Goal: Information Seeking & Learning: Learn about a topic

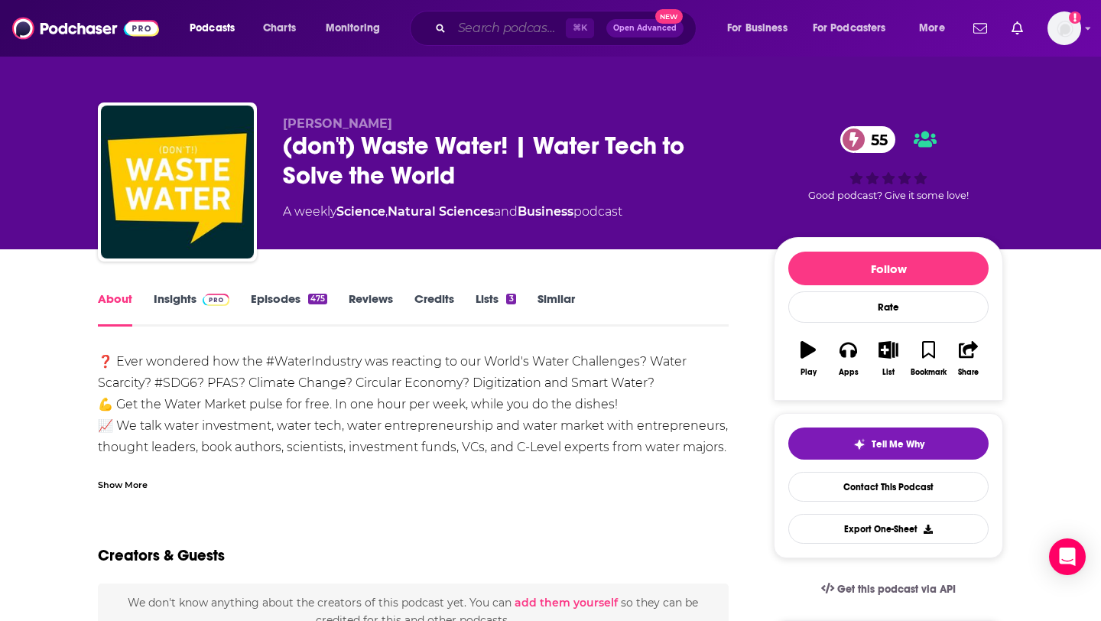
click at [475, 25] on input "Search podcasts, credits, & more..." at bounding box center [509, 28] width 114 height 24
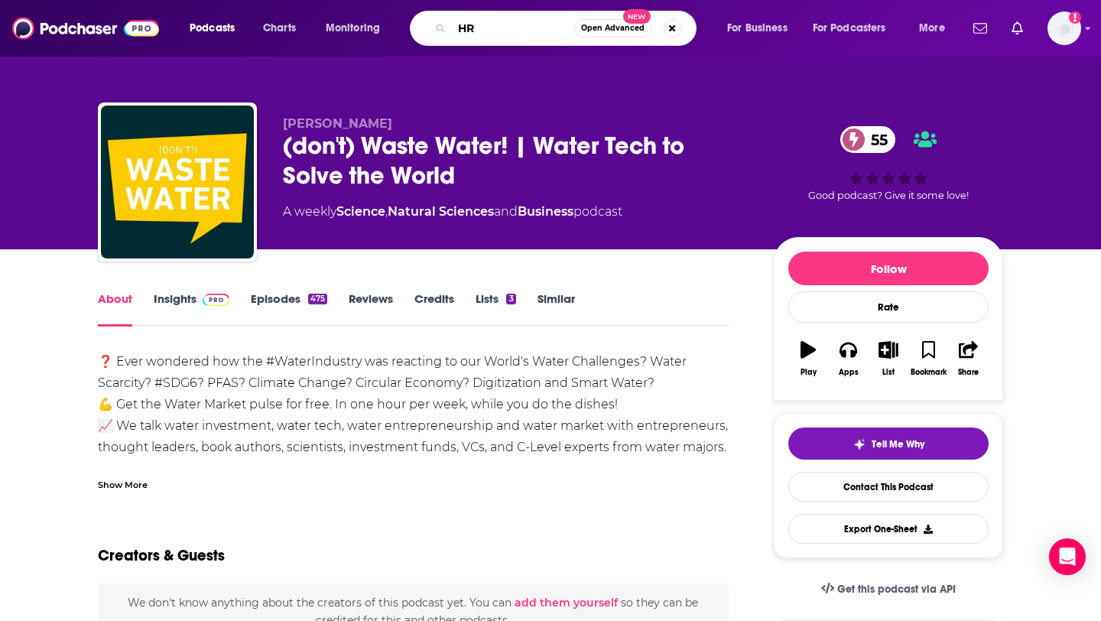
type input "HR"
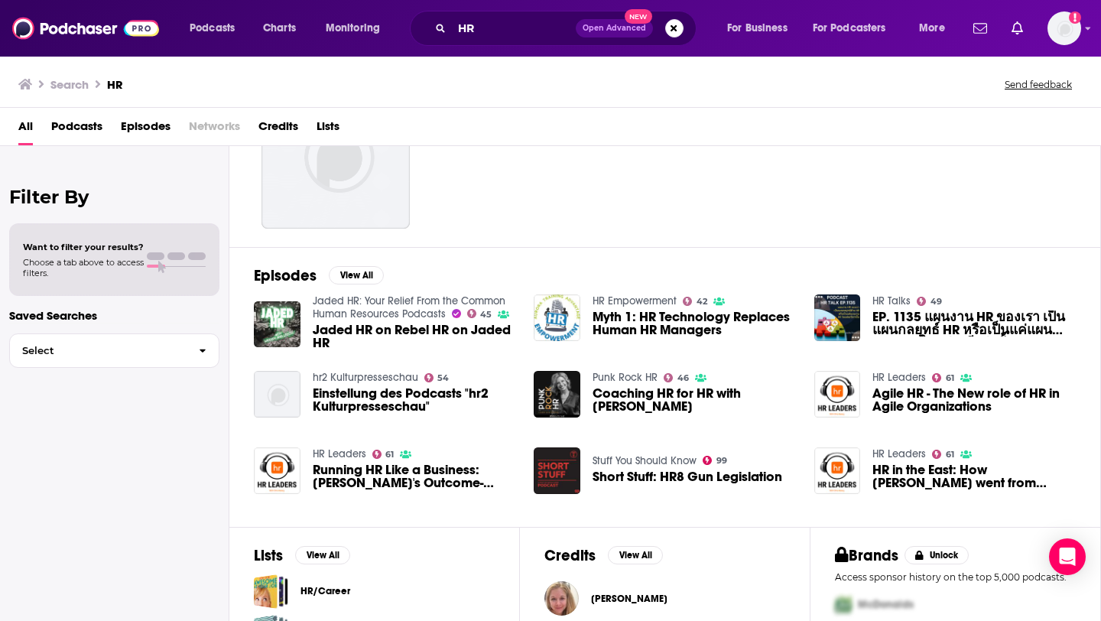
scroll to position [35, 0]
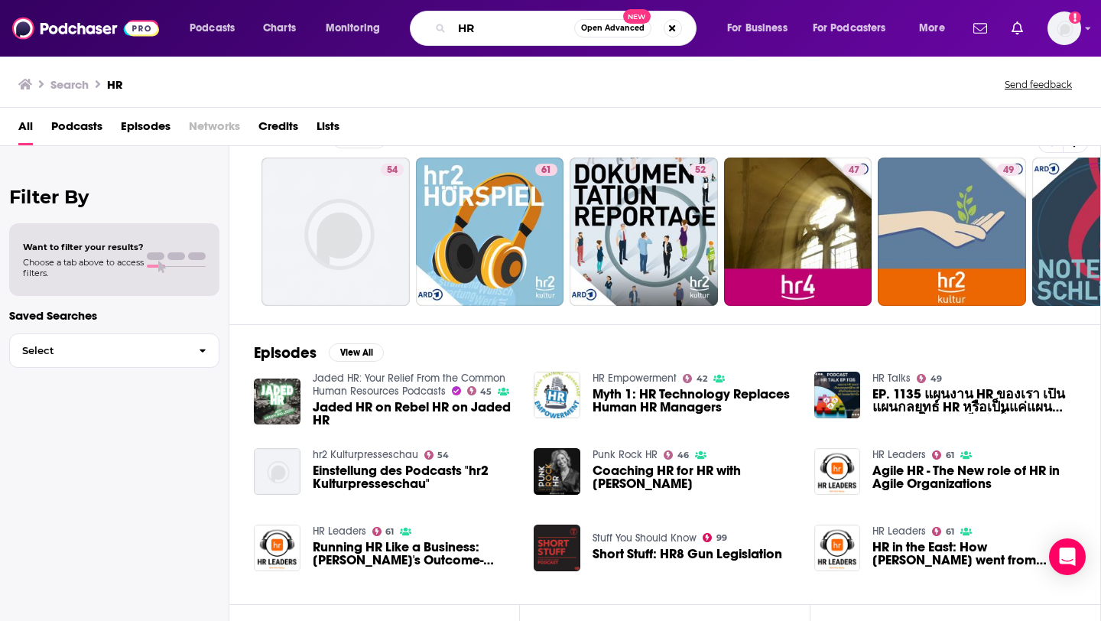
drag, startPoint x: 490, startPoint y: 30, endPoint x: 404, endPoint y: 30, distance: 86.4
click at [404, 30] on div "Podcasts Charts Monitoring HR Open Advanced New For Business For Podcasters More" at bounding box center [569, 28] width 780 height 35
type input "DriveThruHR"
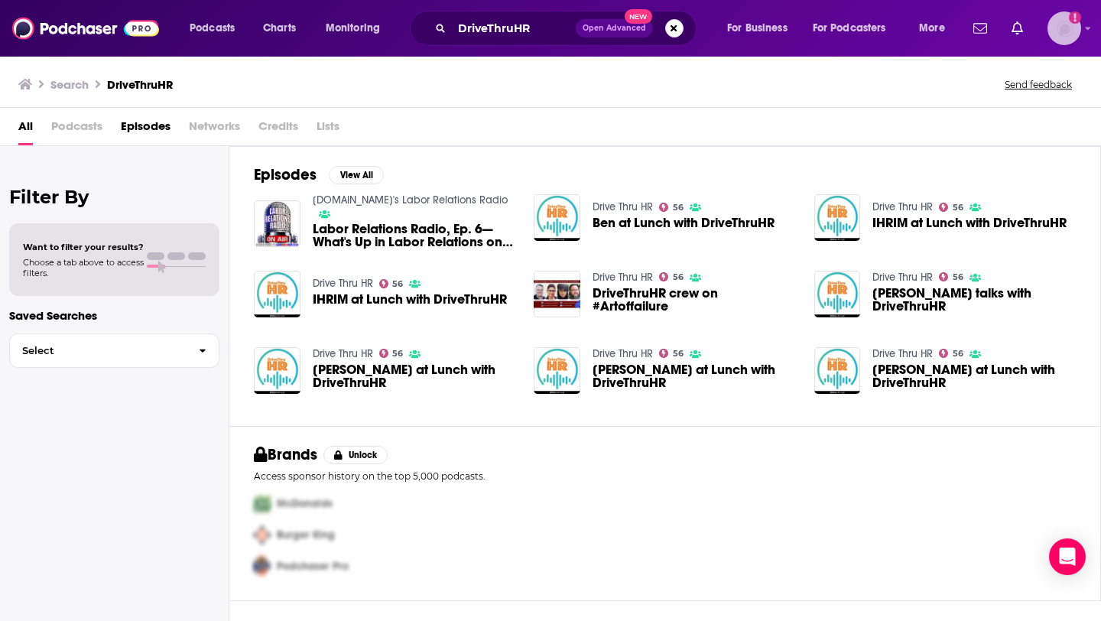
click at [1078, 26] on img "Logged in as elliesachs09" at bounding box center [1064, 28] width 34 height 34
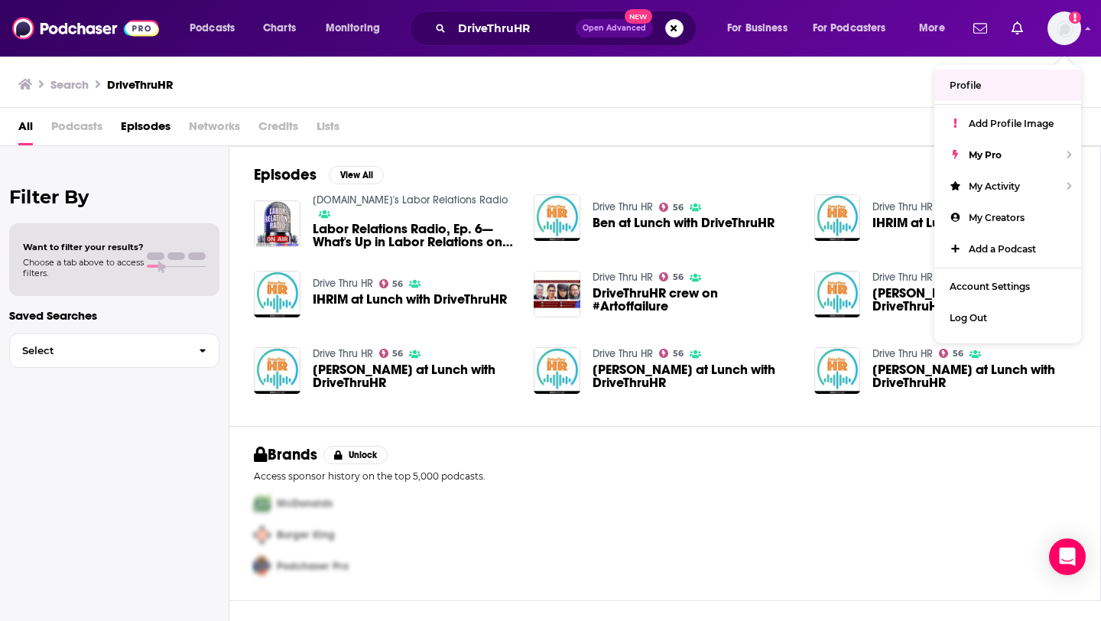
click at [687, 124] on div "All Podcasts Episodes Networks Credits Lists" at bounding box center [553, 129] width 1070 height 31
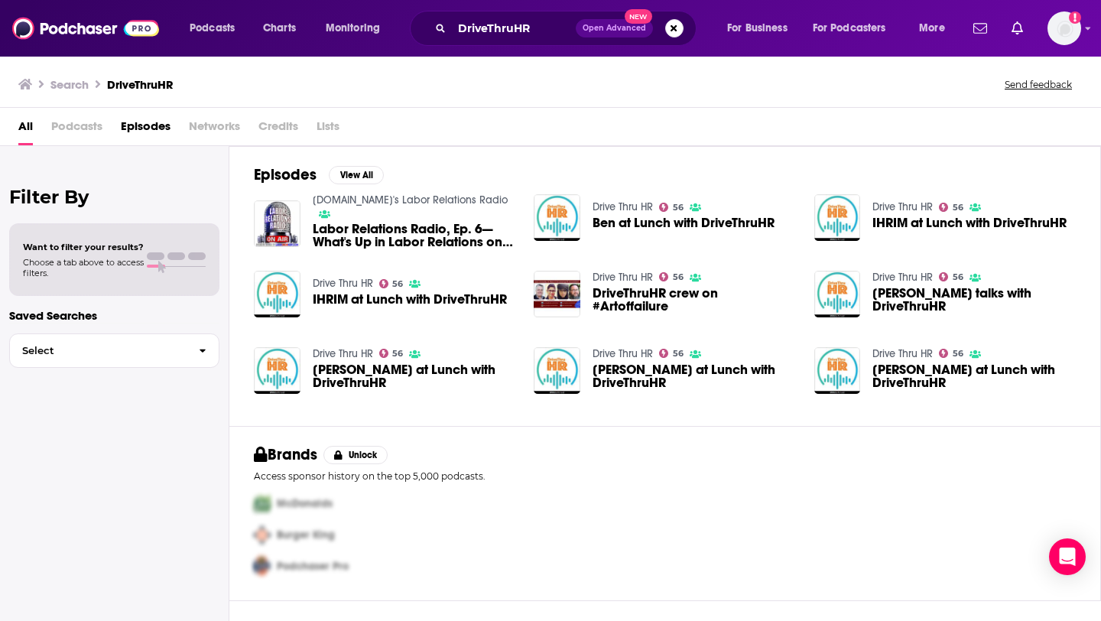
click at [81, 124] on span "Podcasts" at bounding box center [76, 129] width 51 height 31
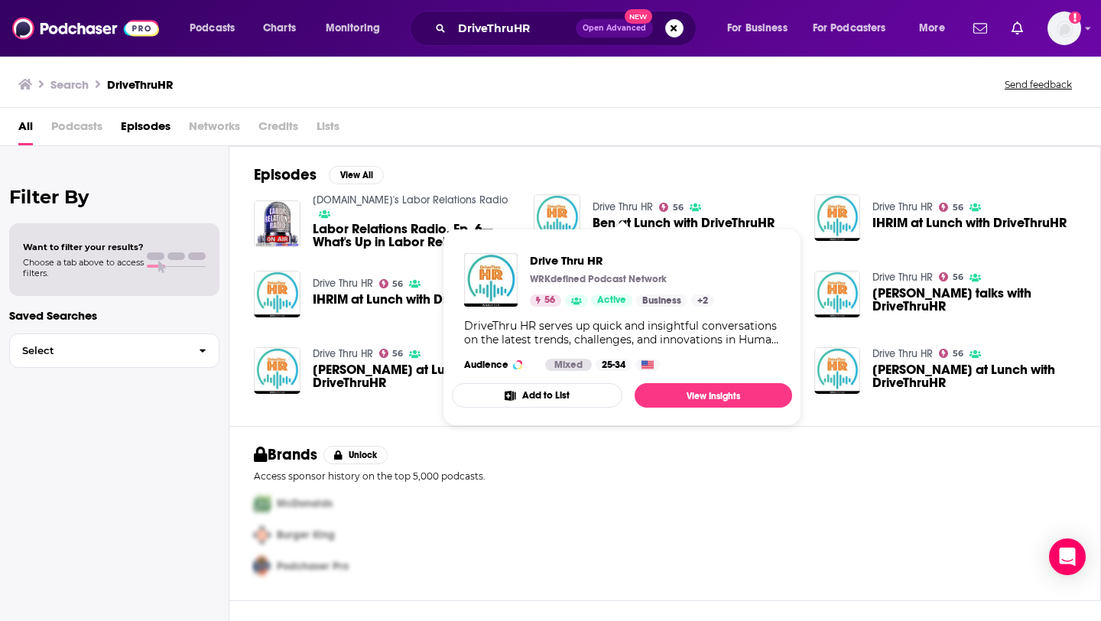
click at [628, 207] on link "Drive Thru HR" at bounding box center [622, 206] width 60 height 13
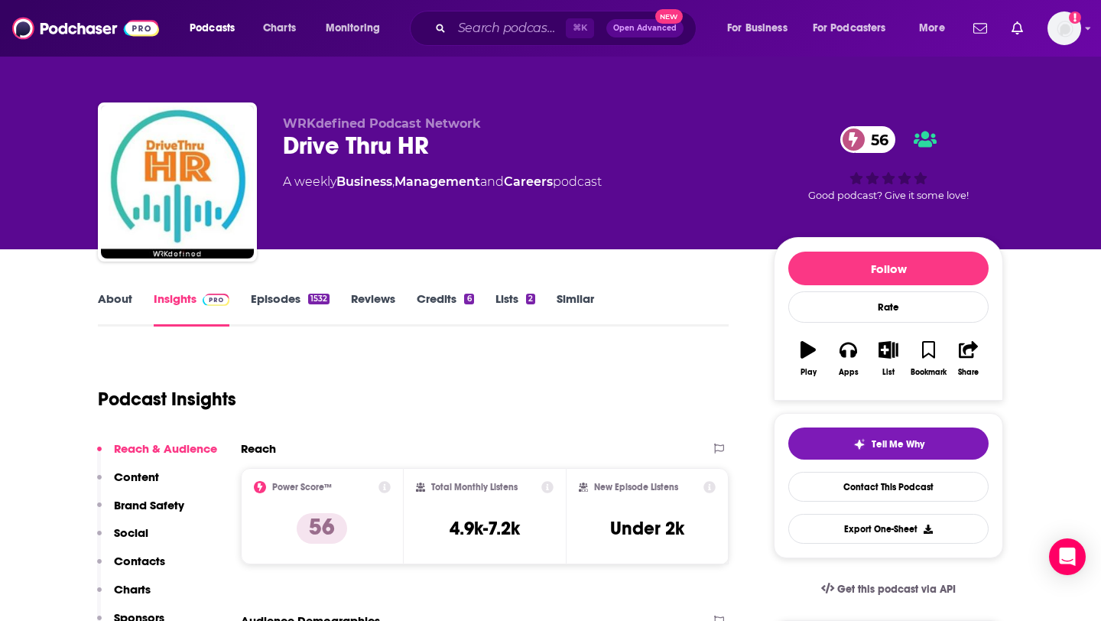
click at [294, 297] on link "Episodes 1532" at bounding box center [290, 308] width 79 height 35
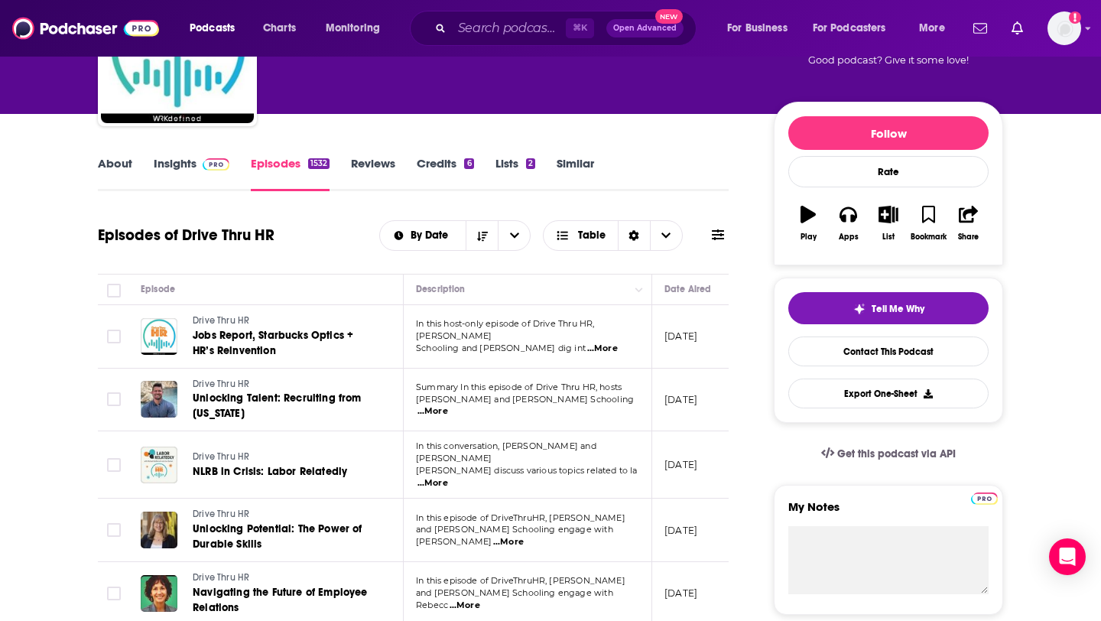
scroll to position [105, 0]
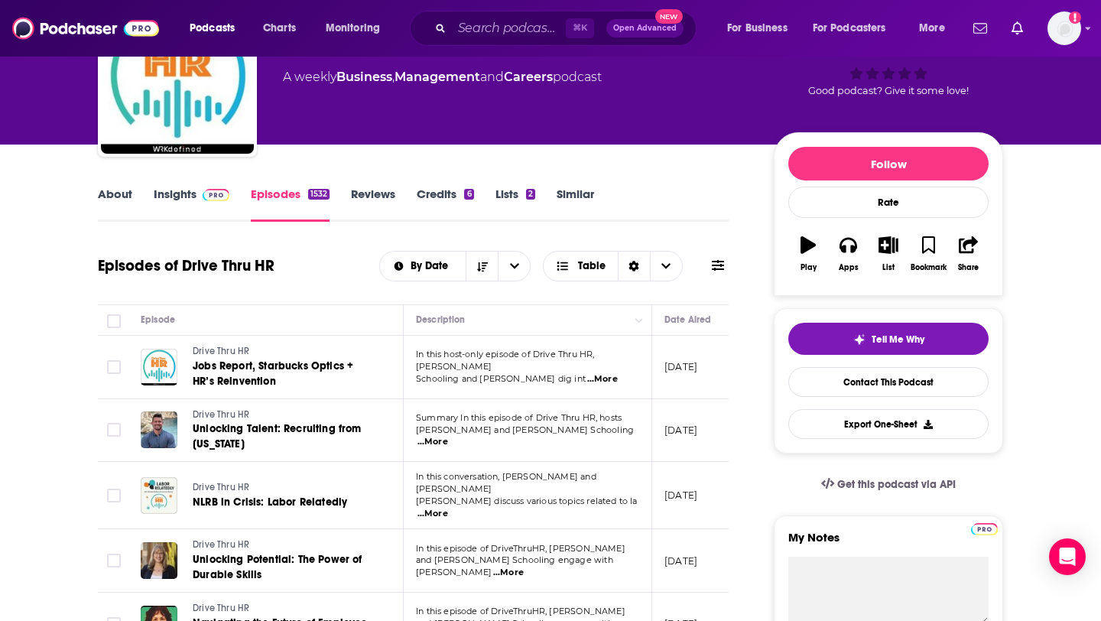
click at [110, 197] on link "About" at bounding box center [115, 204] width 34 height 35
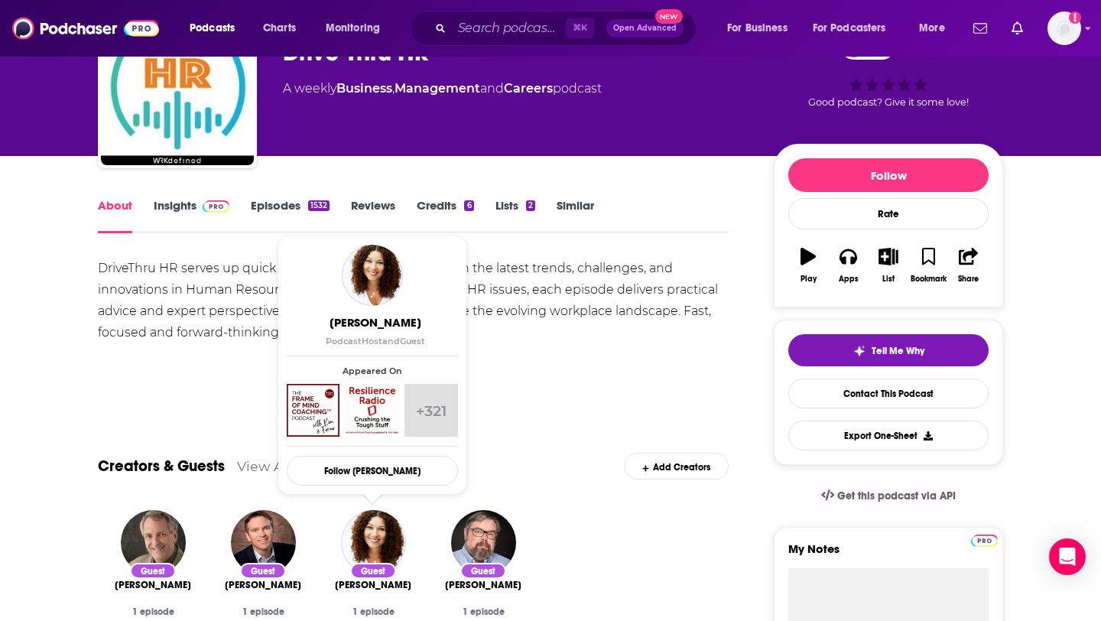
scroll to position [91, 0]
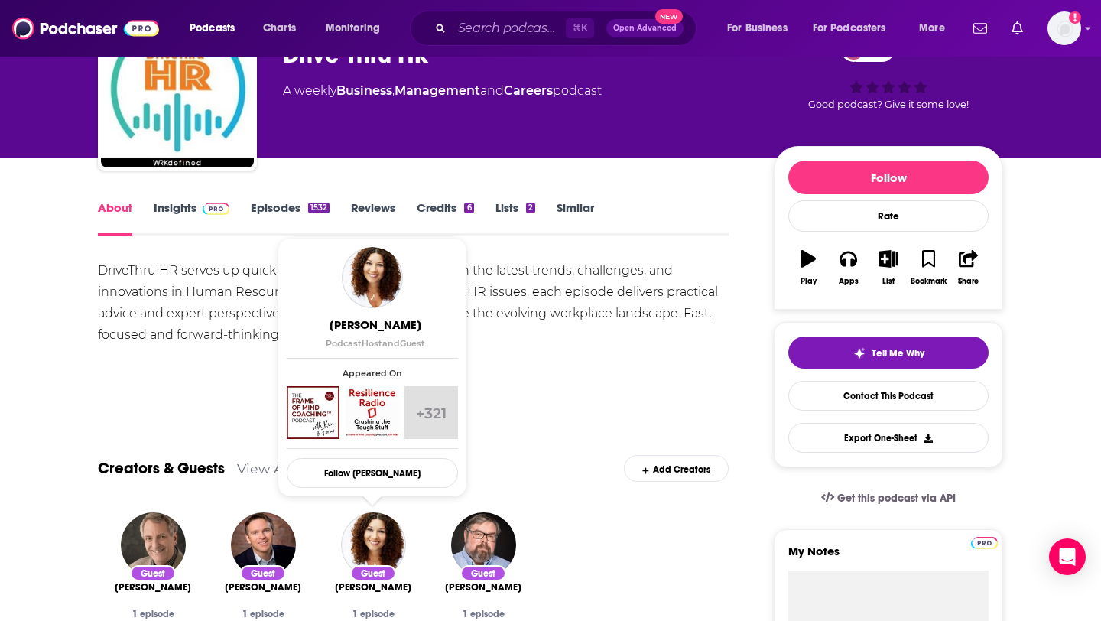
click at [183, 206] on link "Insights" at bounding box center [192, 217] width 76 height 35
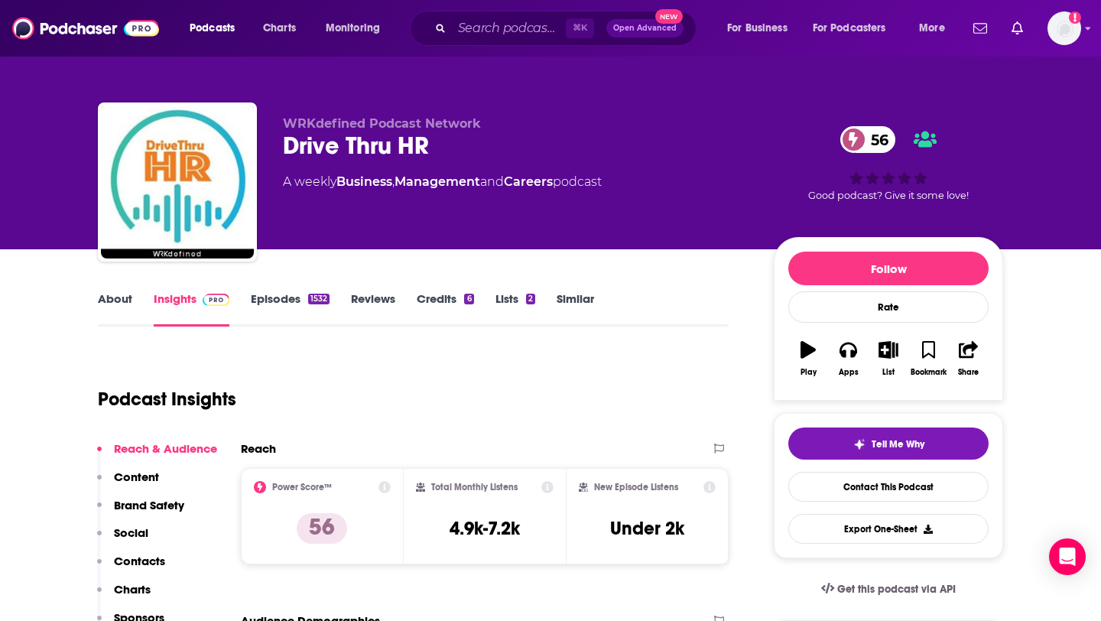
click at [287, 301] on link "Episodes 1532" at bounding box center [290, 308] width 79 height 35
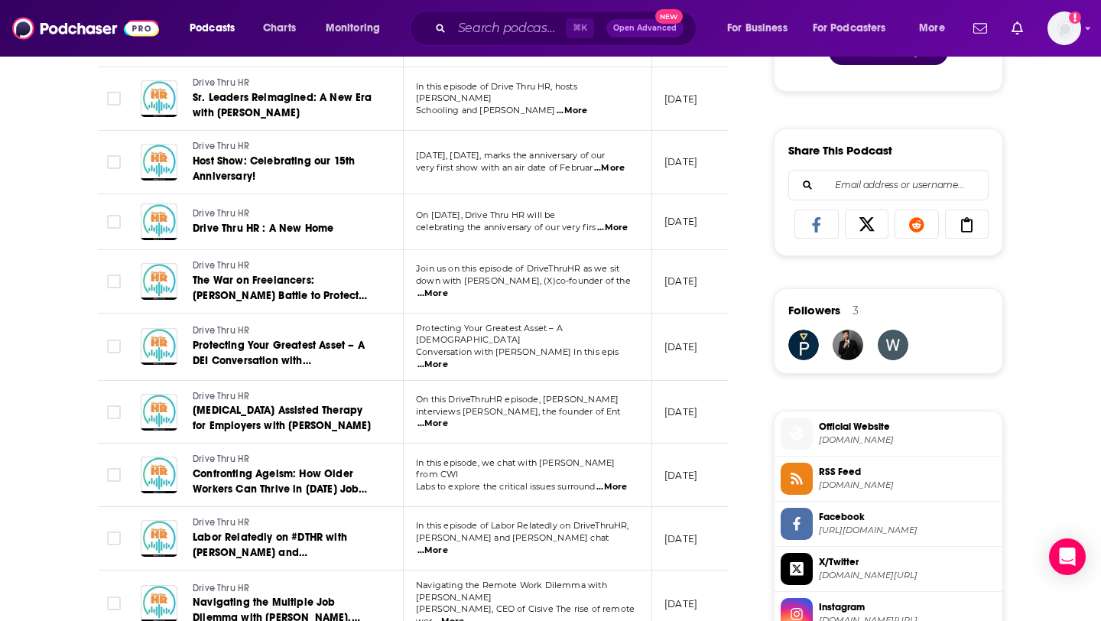
scroll to position [888, 0]
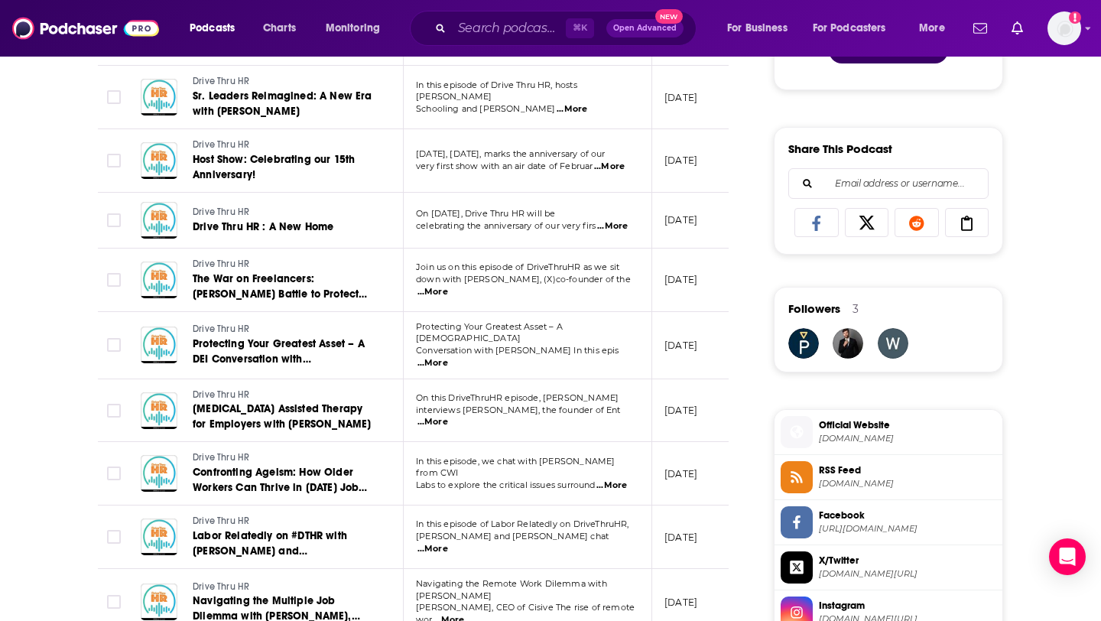
click at [613, 220] on span "...More" at bounding box center [612, 226] width 31 height 12
click at [684, 213] on p "[DATE]" at bounding box center [680, 219] width 33 height 13
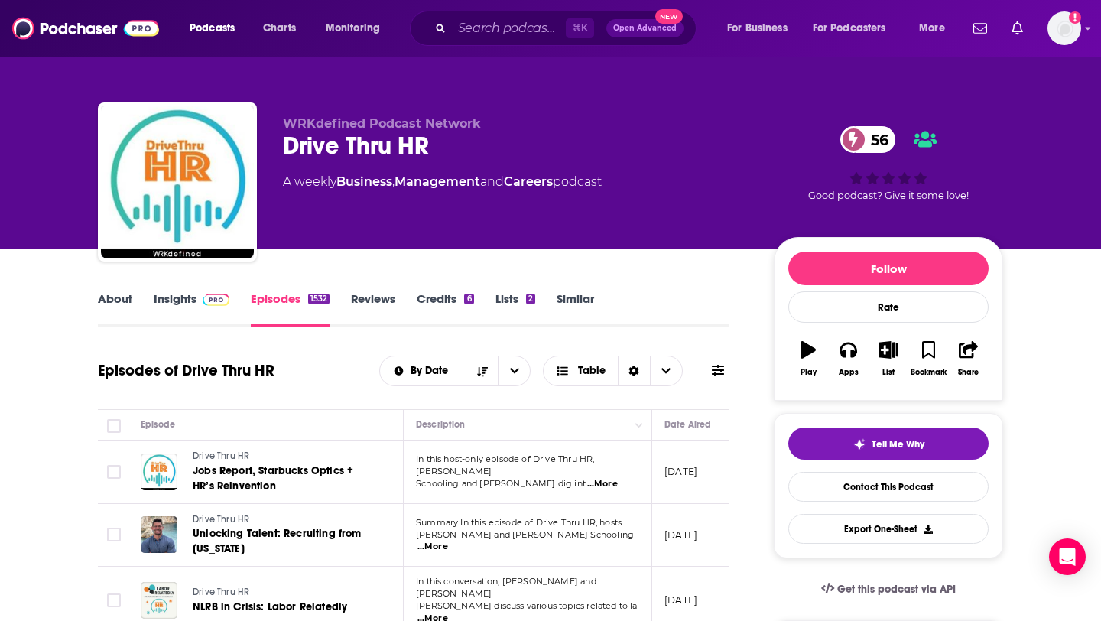
scroll to position [1398, 0]
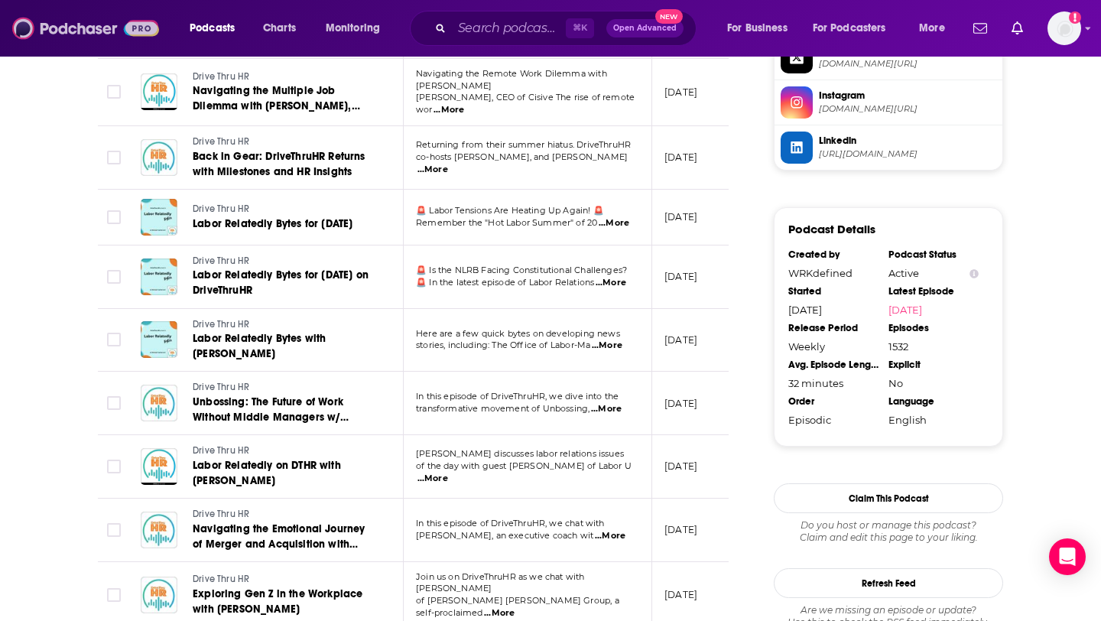
click at [125, 24] on img at bounding box center [85, 28] width 147 height 29
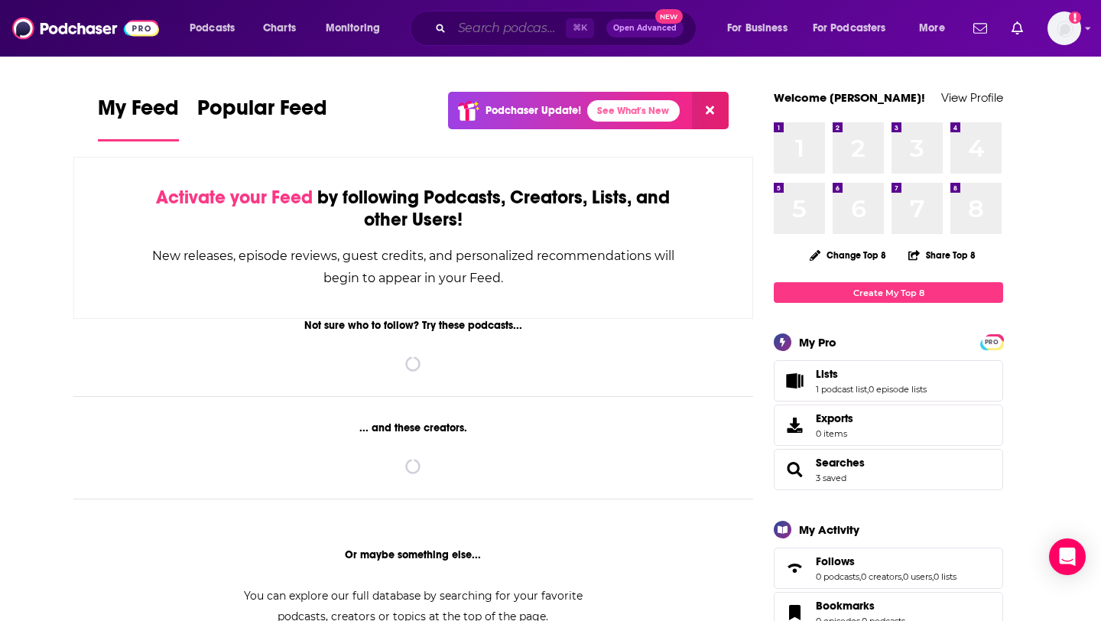
click at [514, 27] on input "Search podcasts, credits, & more..." at bounding box center [509, 28] width 114 height 24
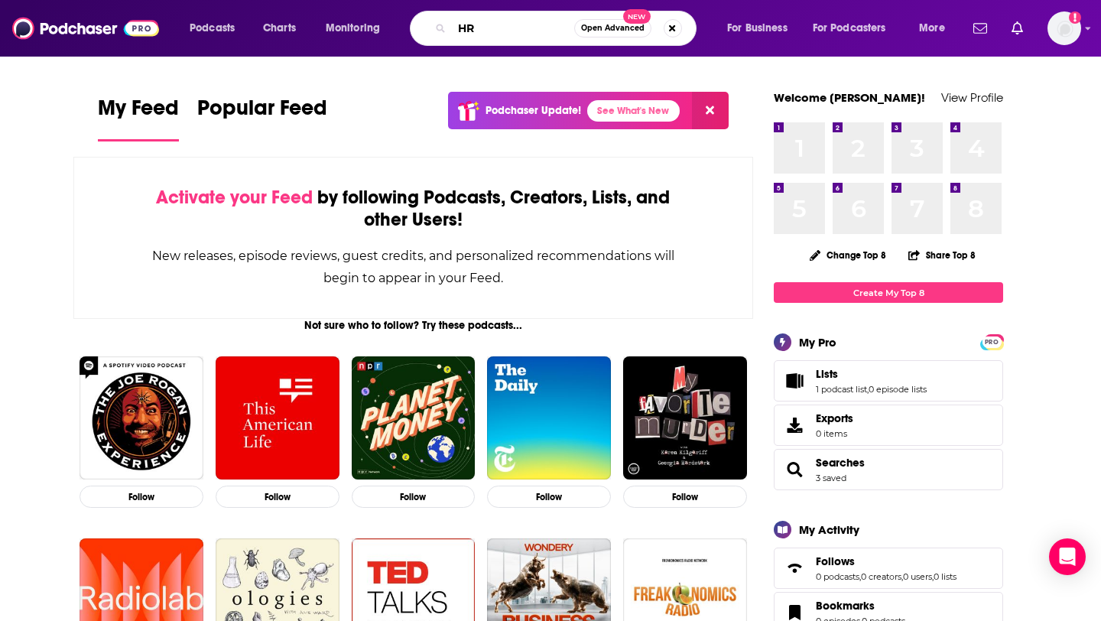
type input "HR"
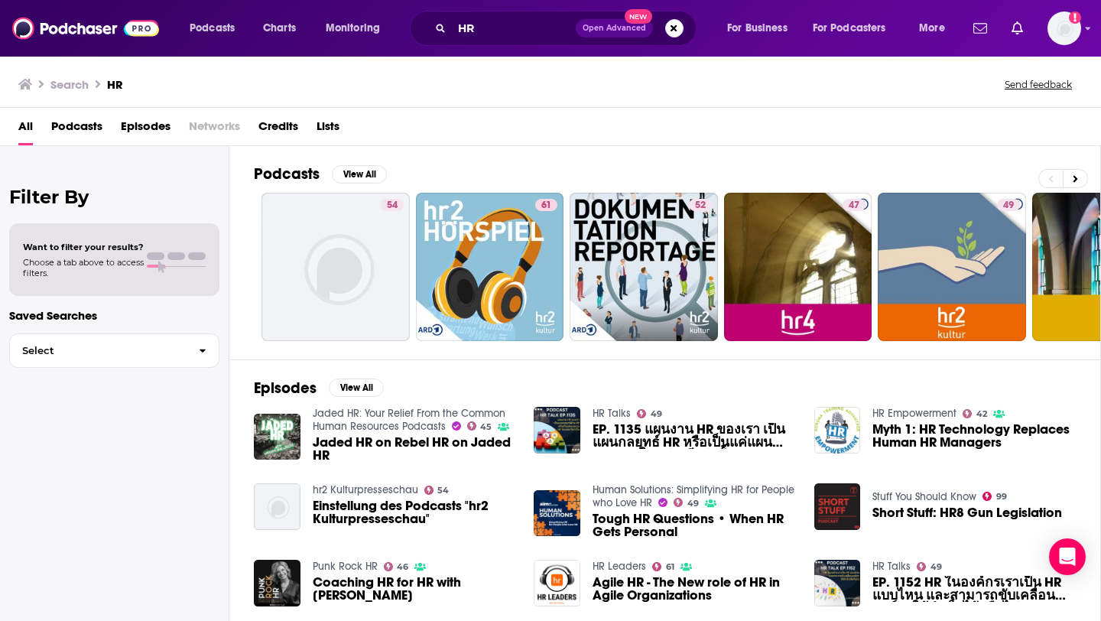
click at [61, 129] on span "Podcasts" at bounding box center [76, 129] width 51 height 31
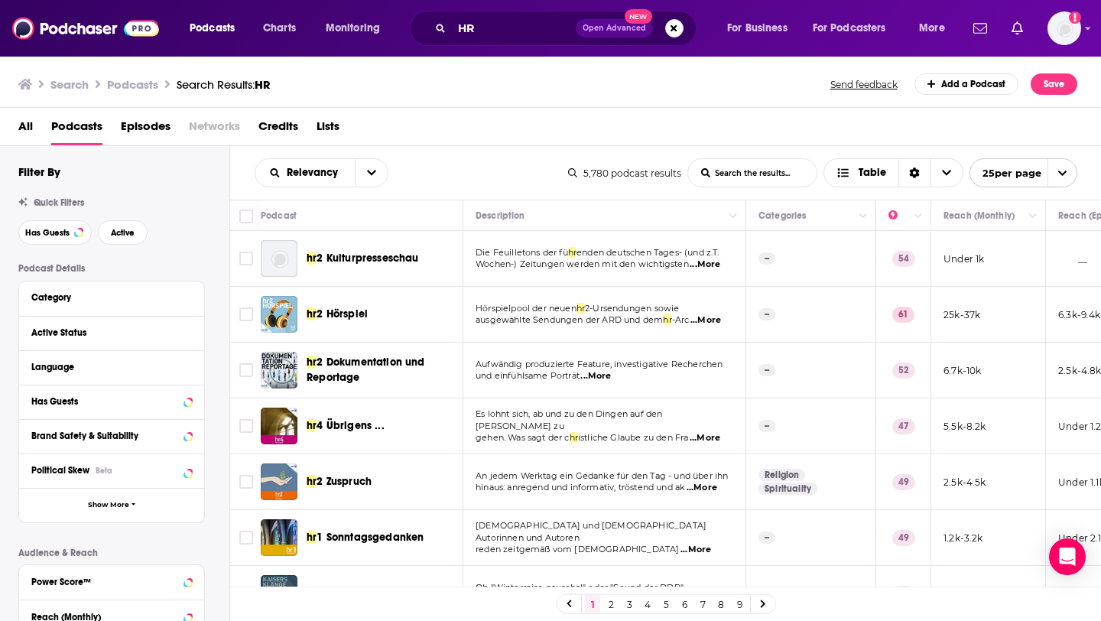
click at [192, 333] on div "Active Status" at bounding box center [111, 333] width 185 height 34
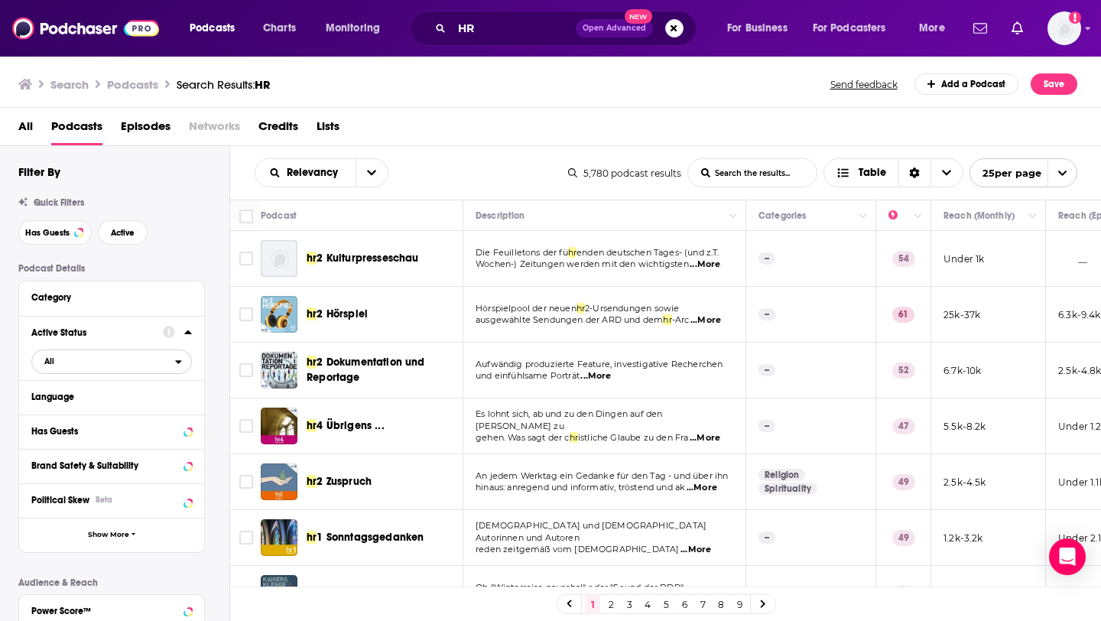
click at [50, 365] on span "All" at bounding box center [49, 361] width 10 height 8
click at [68, 410] on span "Active" at bounding box center [80, 411] width 83 height 8
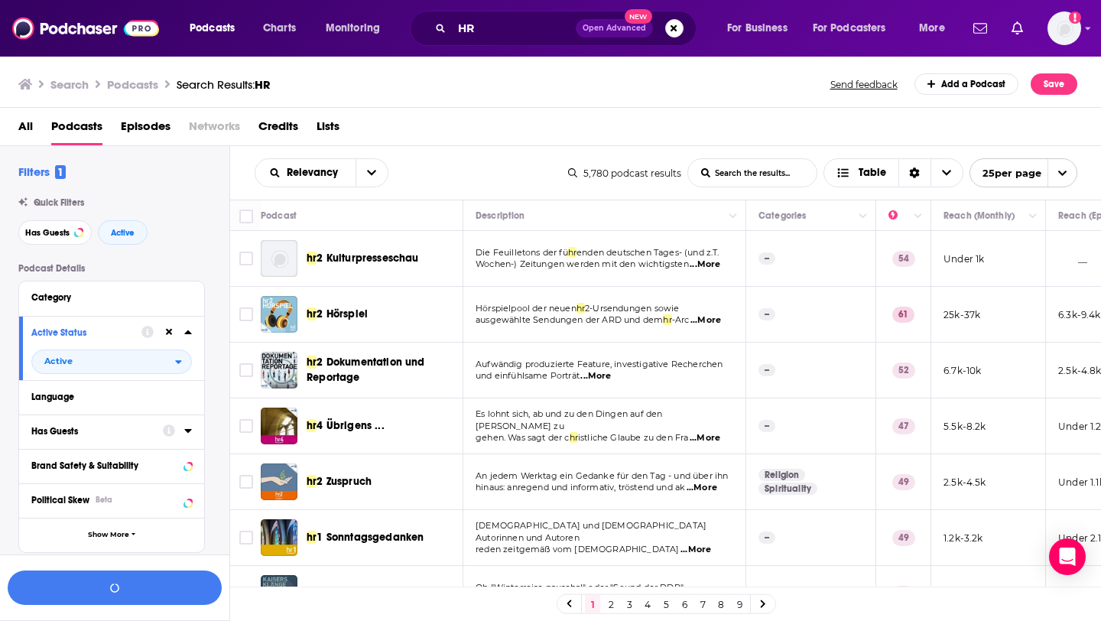
click at [79, 436] on div "Has Guests" at bounding box center [92, 431] width 122 height 11
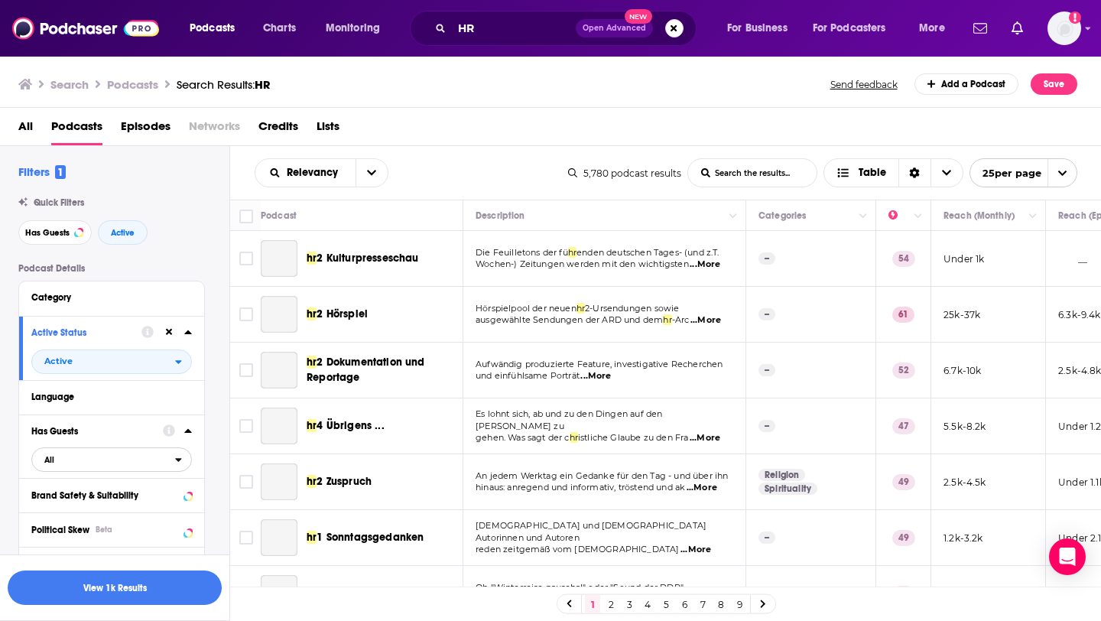
click at [127, 467] on span "All" at bounding box center [103, 459] width 143 height 20
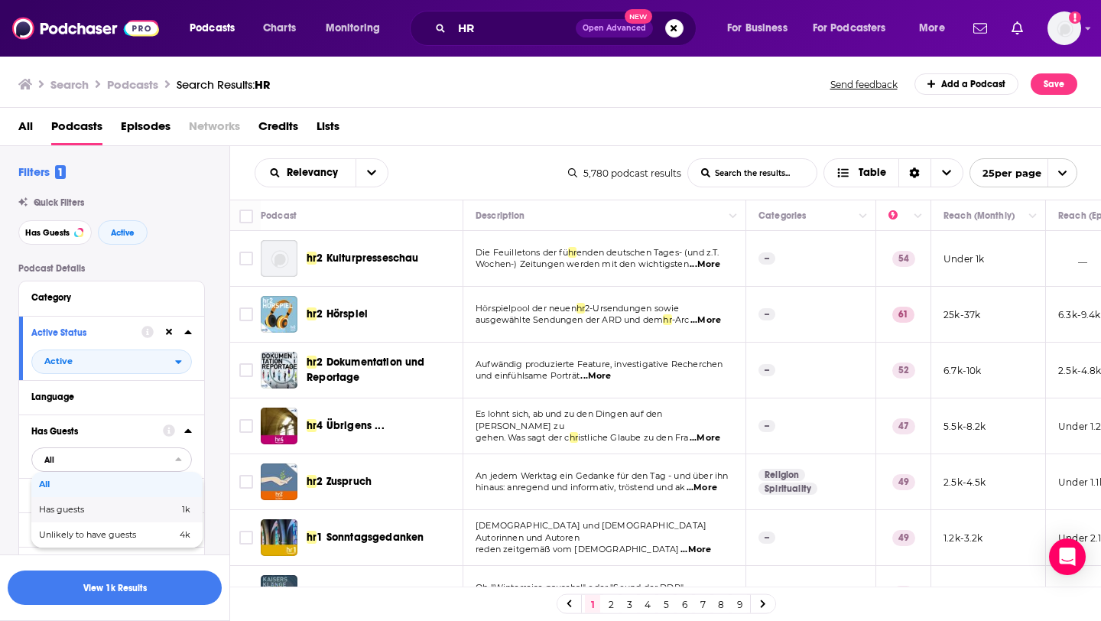
click at [100, 514] on span "Has guests" at bounding box center [85, 509] width 92 height 8
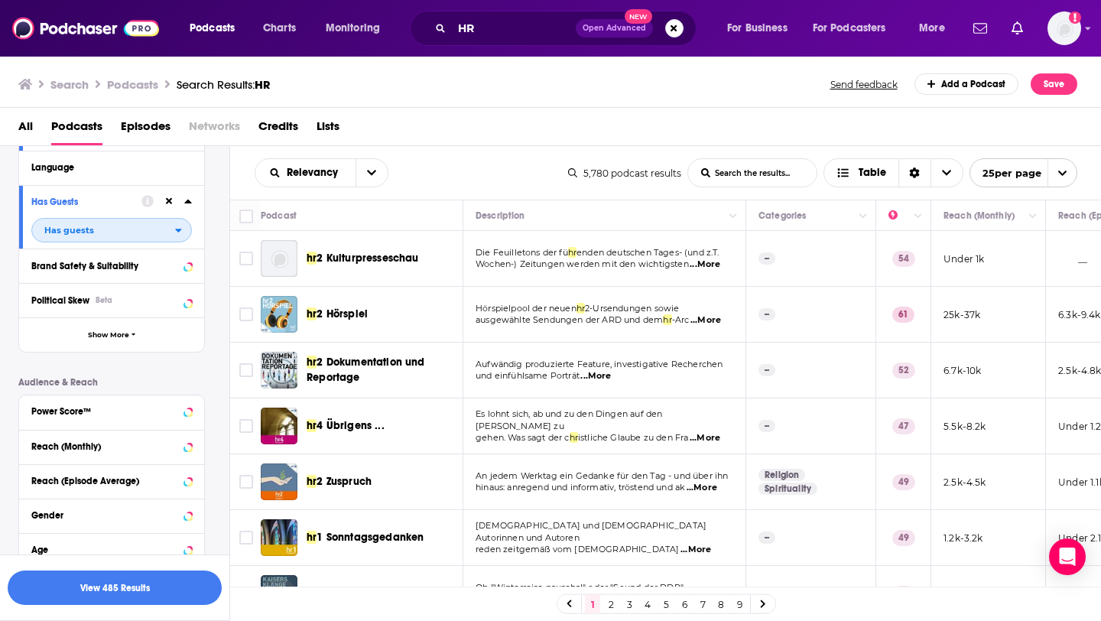
scroll to position [234, 0]
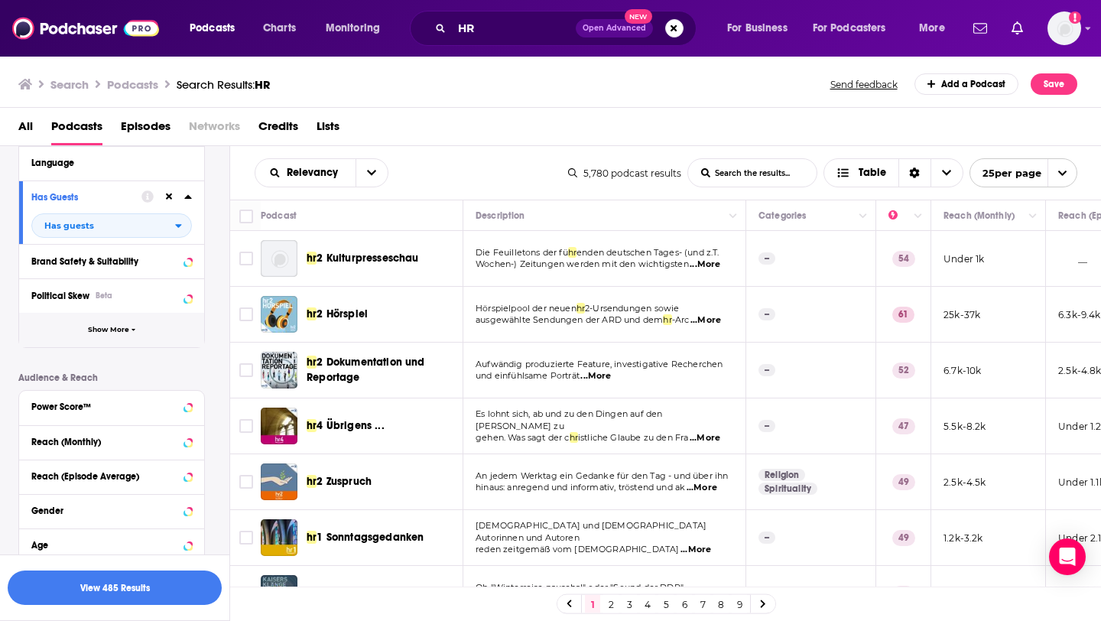
click at [128, 326] on button "Show More" at bounding box center [111, 330] width 185 height 34
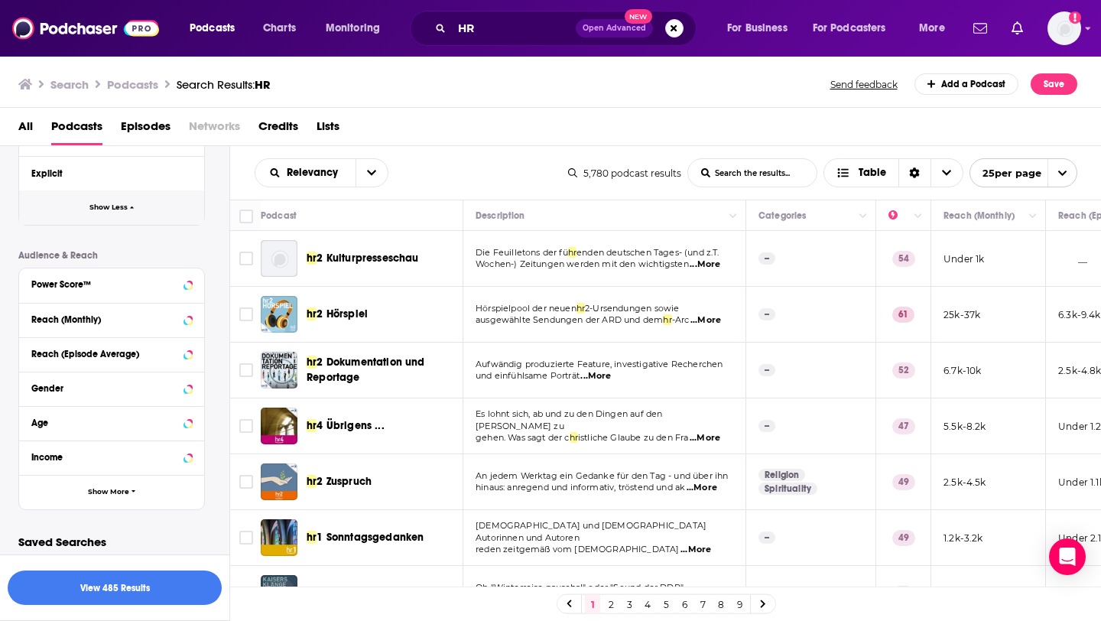
scroll to position [676, 0]
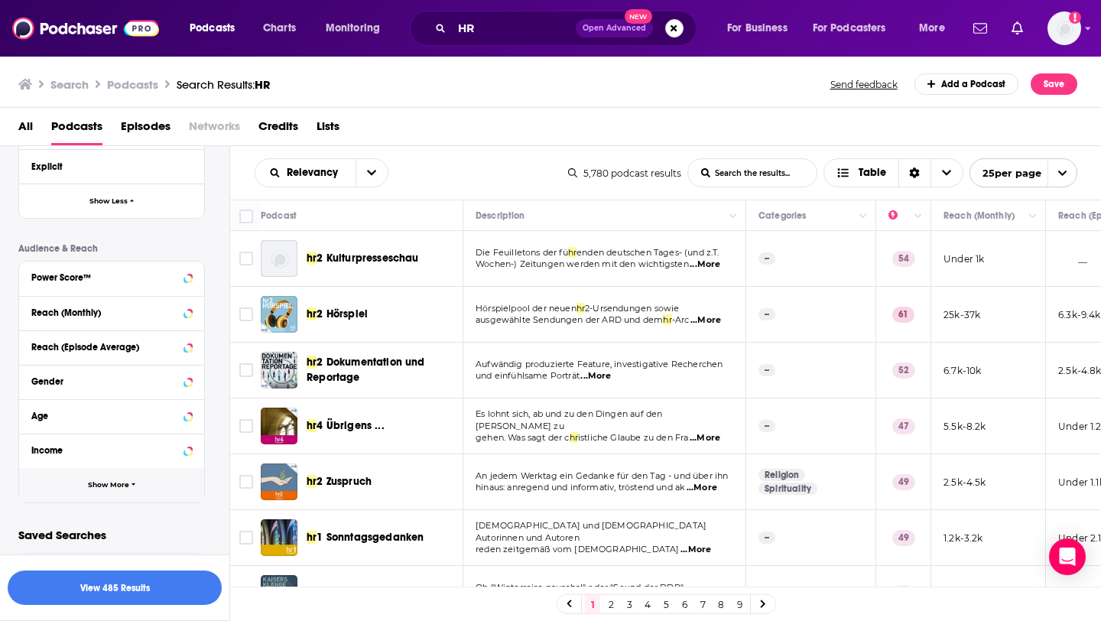
click at [115, 479] on button "Show More" at bounding box center [111, 485] width 185 height 34
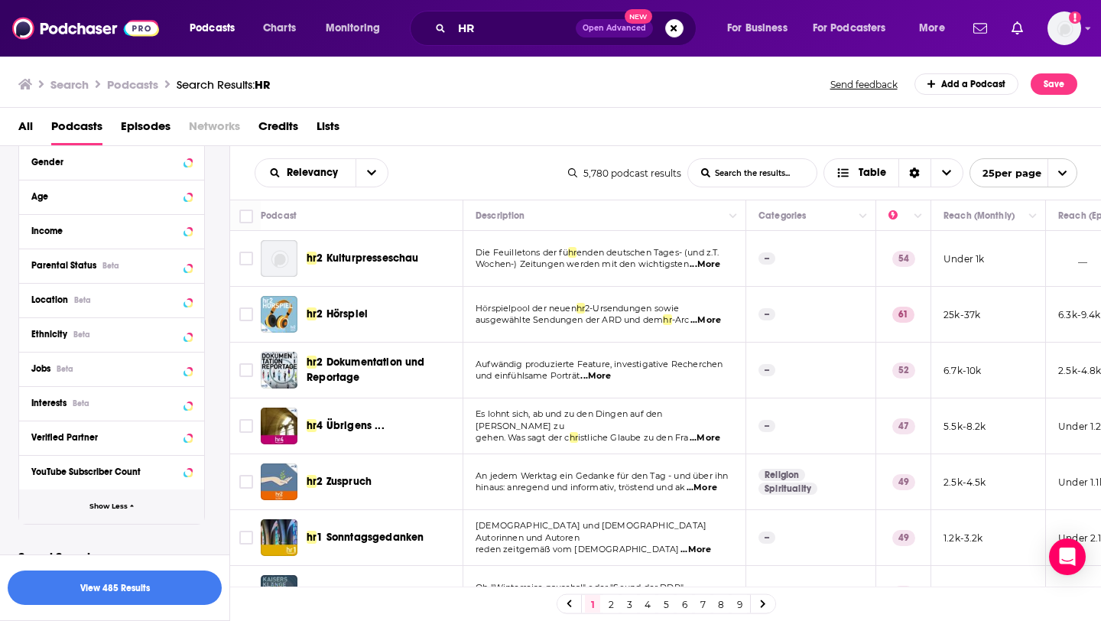
scroll to position [917, 0]
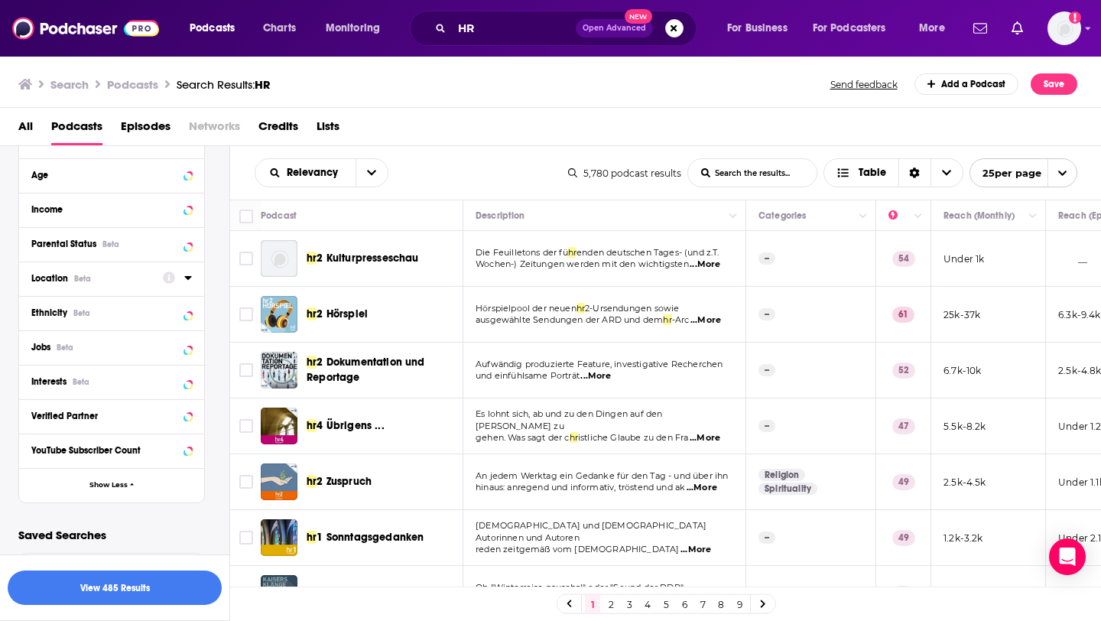
click at [158, 276] on button "Location Beta" at bounding box center [96, 277] width 131 height 19
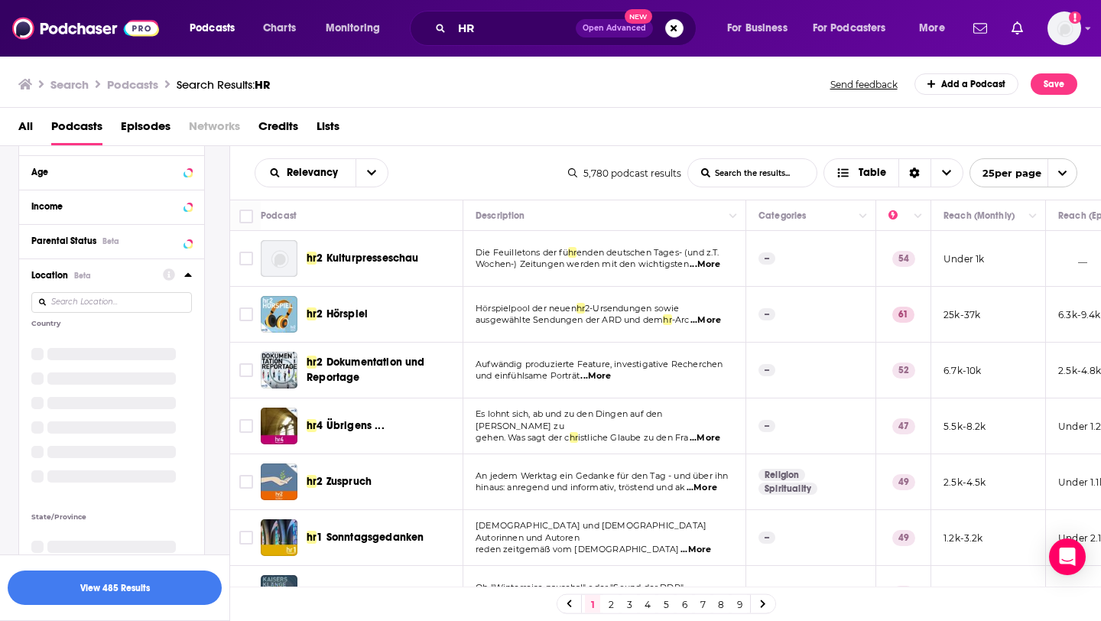
click at [99, 307] on input at bounding box center [111, 302] width 161 height 21
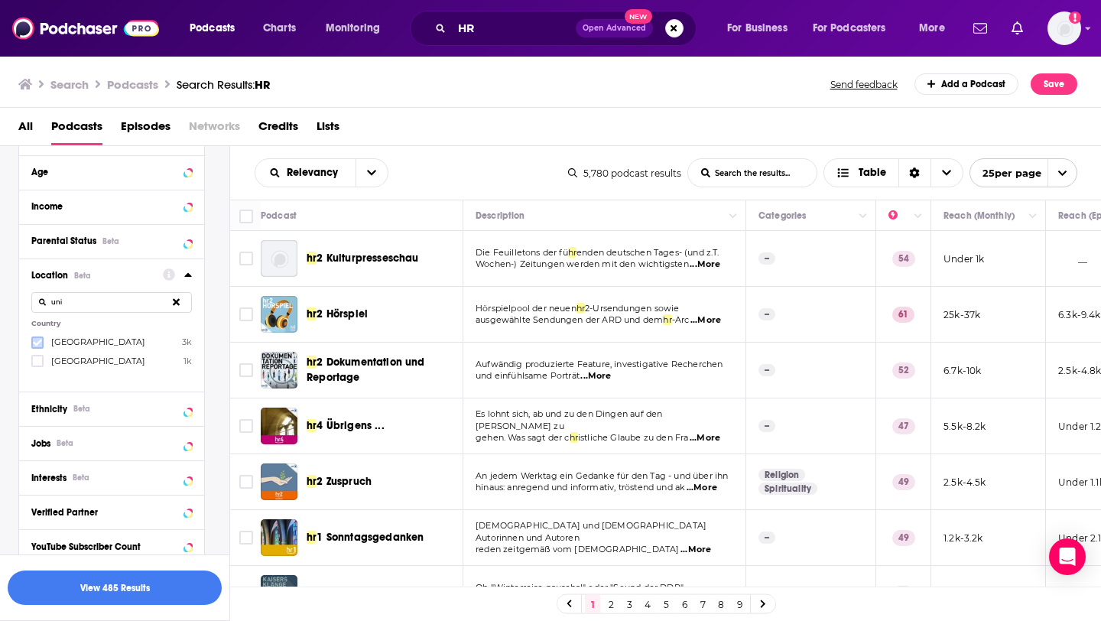
type input "uni"
click at [35, 343] on icon at bounding box center [37, 342] width 9 height 9
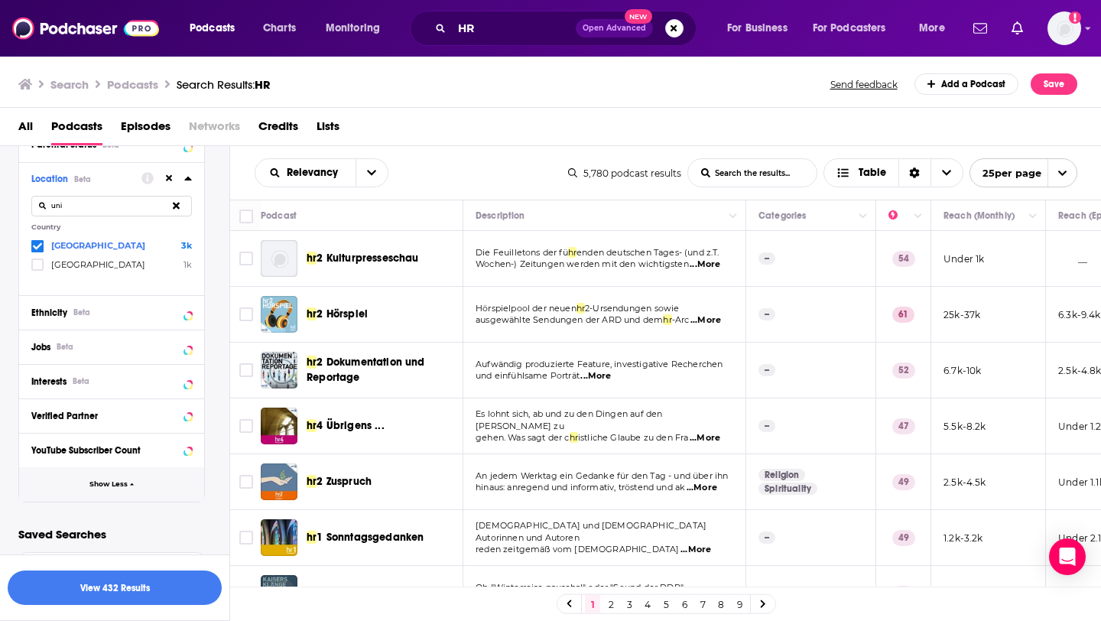
click at [124, 480] on span "Show Less" at bounding box center [108, 484] width 38 height 8
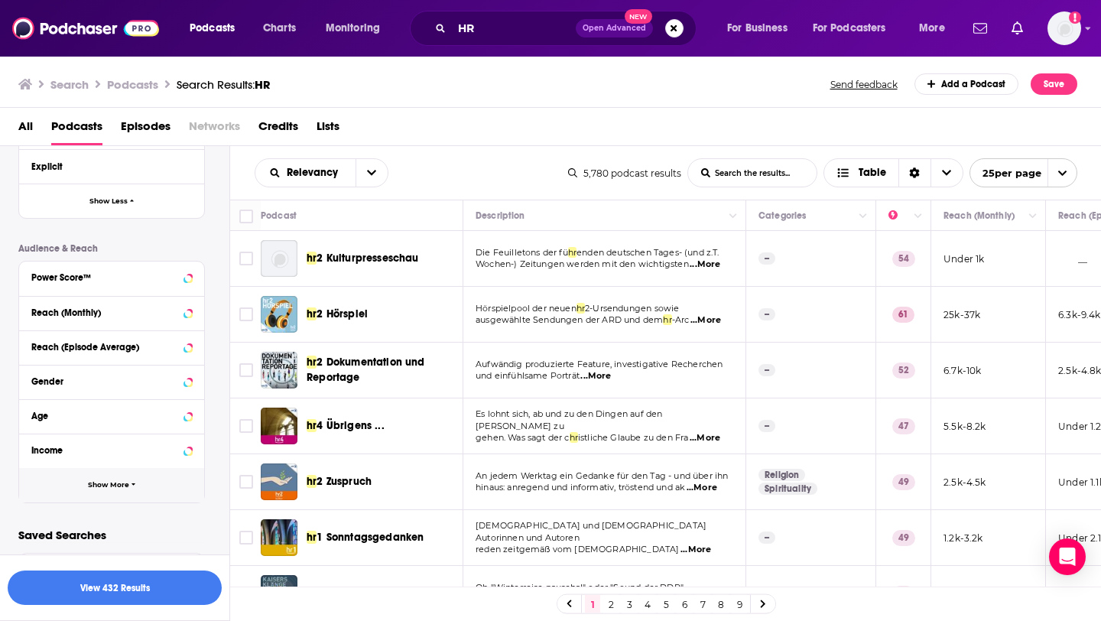
click at [101, 481] on span "Show More" at bounding box center [108, 485] width 41 height 8
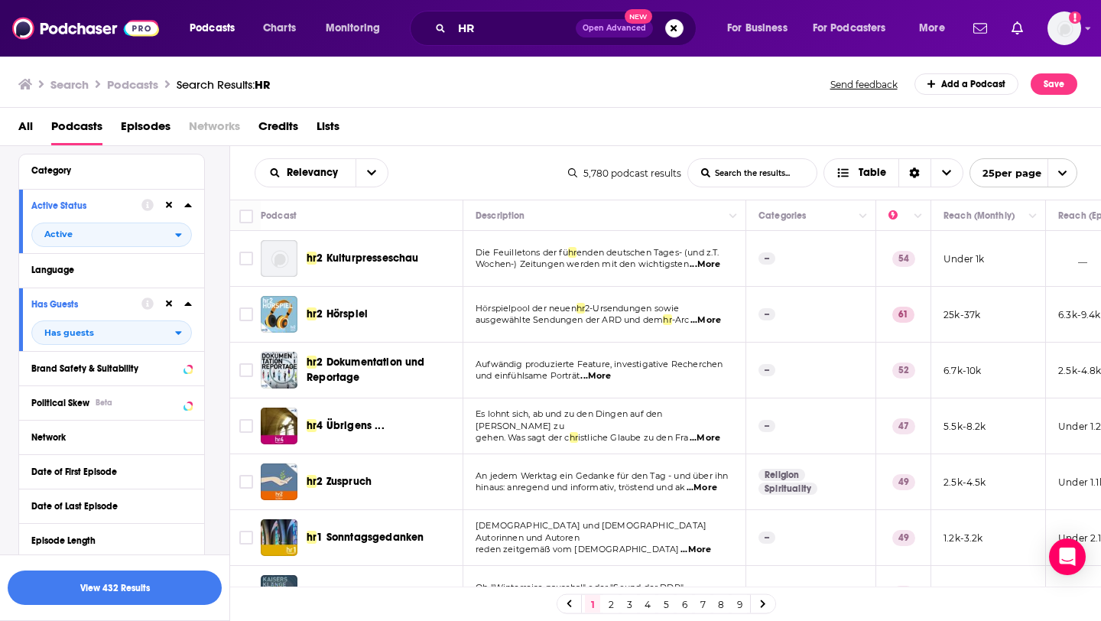
scroll to position [106, 0]
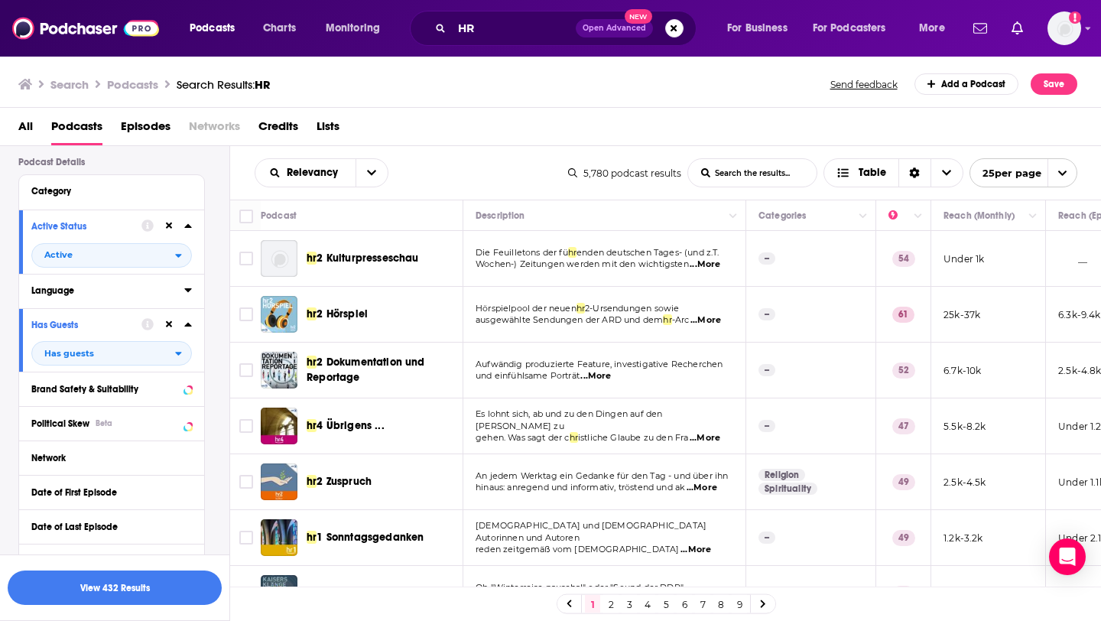
click at [83, 296] on div "Language" at bounding box center [102, 290] width 143 height 11
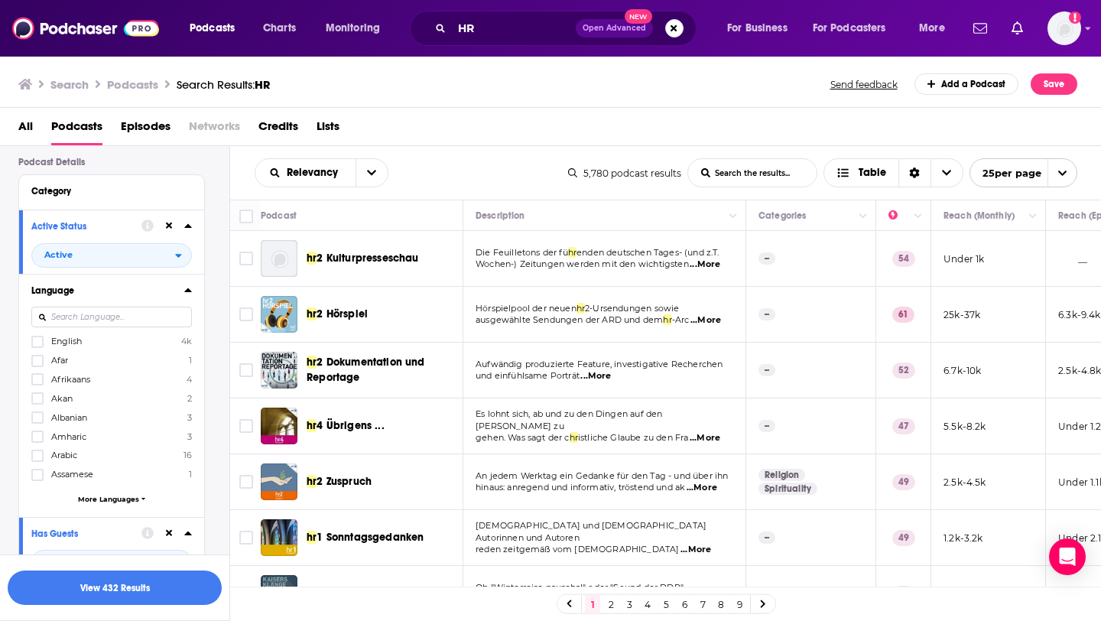
click at [56, 340] on span "English" at bounding box center [66, 341] width 31 height 11
click at [37, 346] on input "multiSelectOption-en-0" at bounding box center [37, 346] width 0 height 0
click at [128, 587] on button "View 431 Results" at bounding box center [115, 587] width 214 height 34
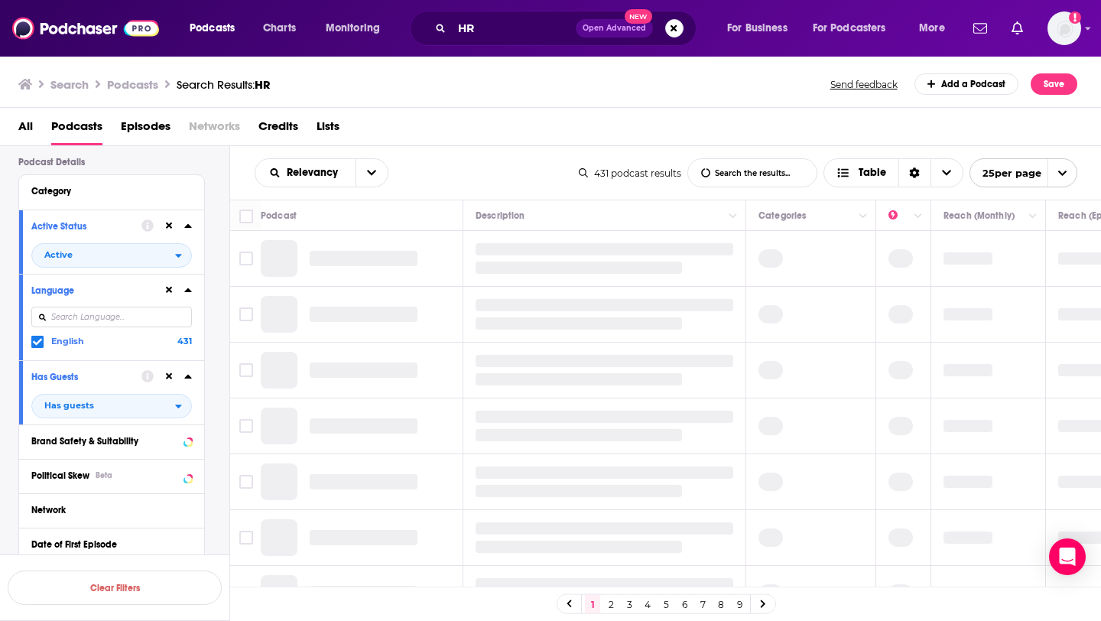
click at [501, 132] on div "All Podcasts Episodes Networks Credits Lists" at bounding box center [553, 129] width 1071 height 31
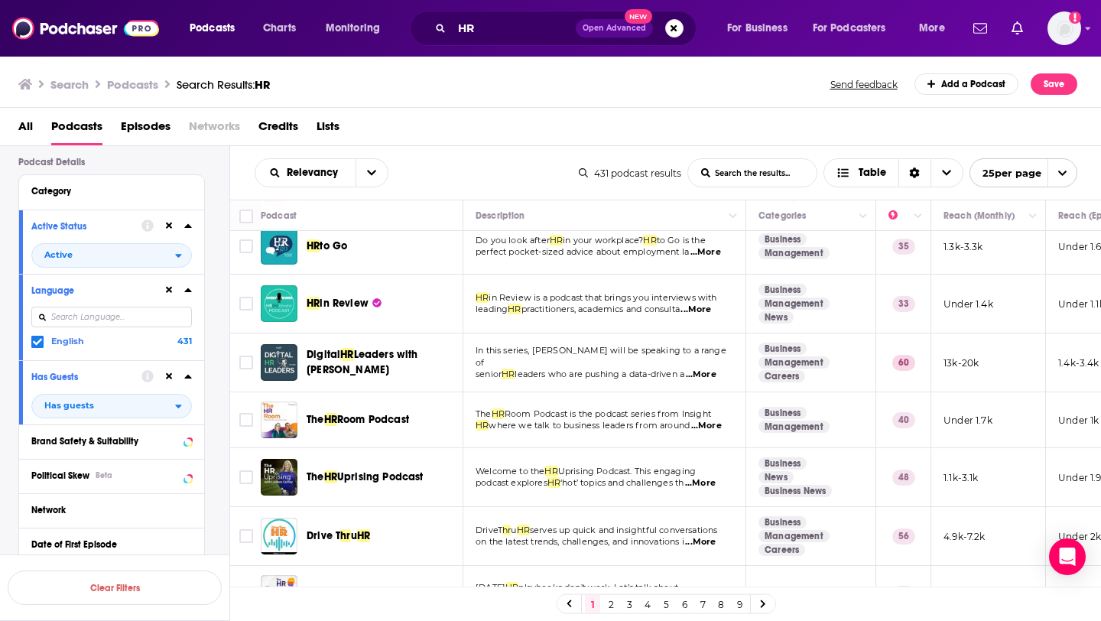
scroll to position [484, 0]
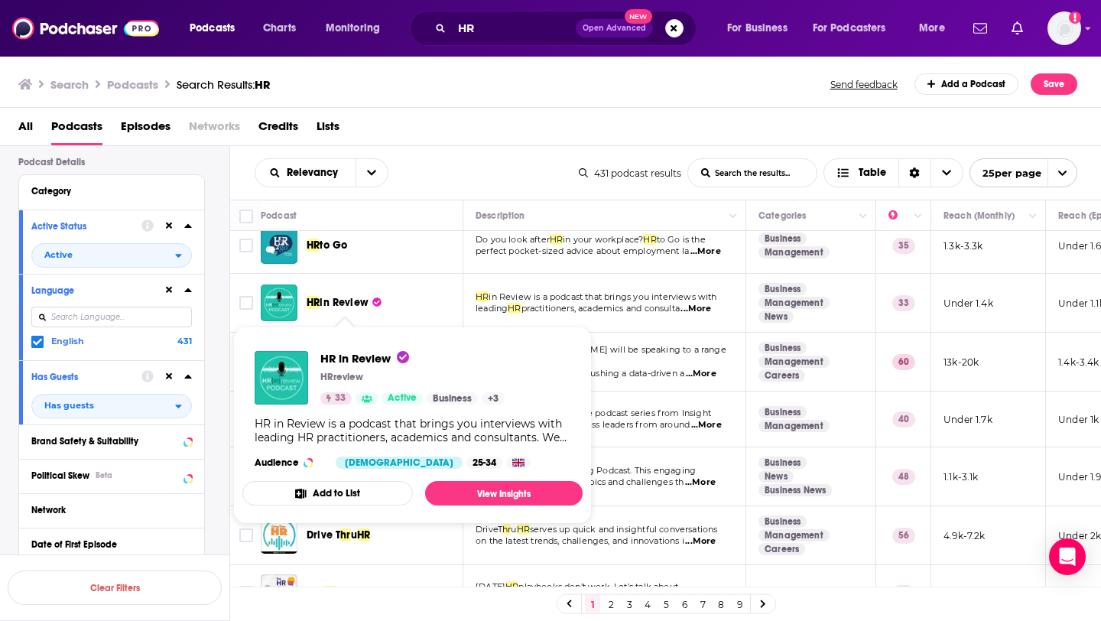
click at [554, 298] on span "in Review is a podcast that brings you interviews with" at bounding box center [602, 296] width 228 height 11
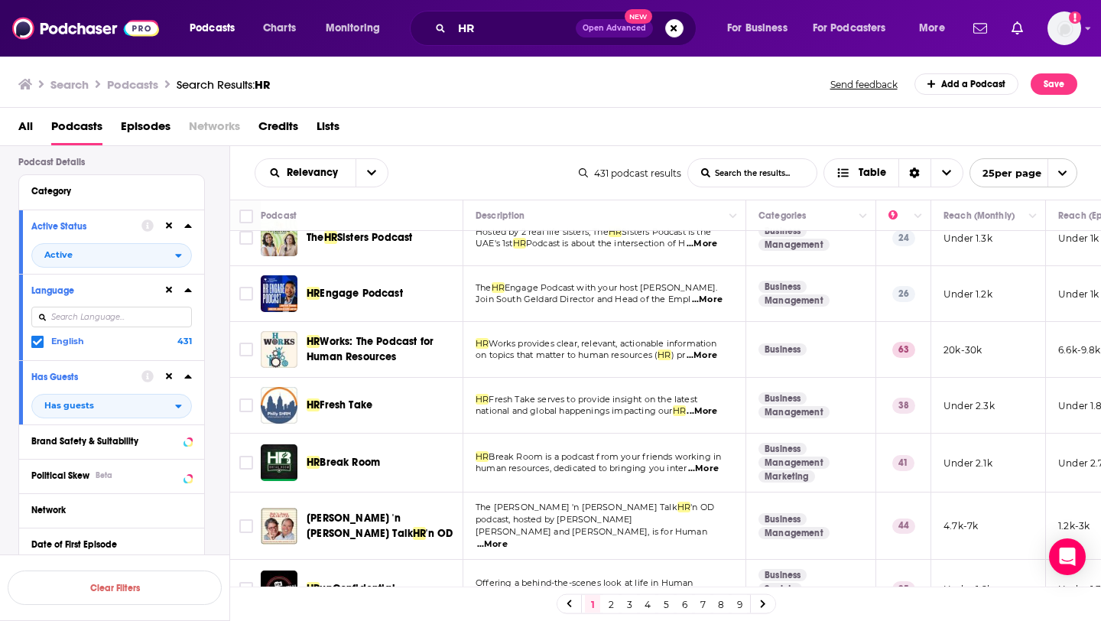
scroll to position [1011, 0]
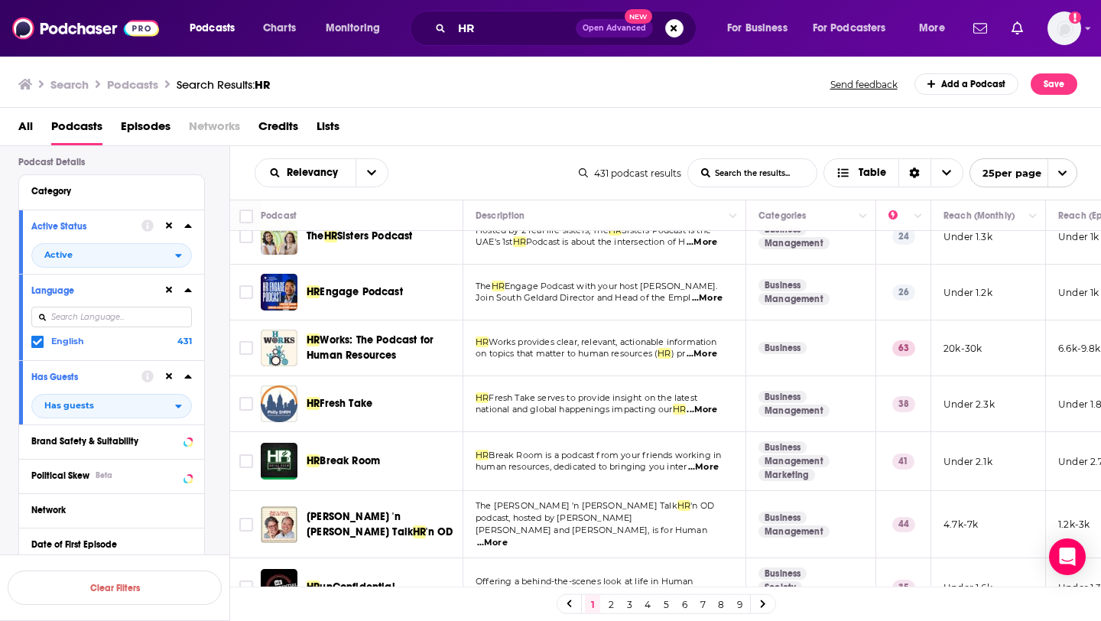
click at [715, 412] on span "...More" at bounding box center [701, 410] width 31 height 12
click at [575, 419] on td "HR Fresh Take serves to provide insight on the latest national and global happe…" at bounding box center [604, 404] width 283 height 56
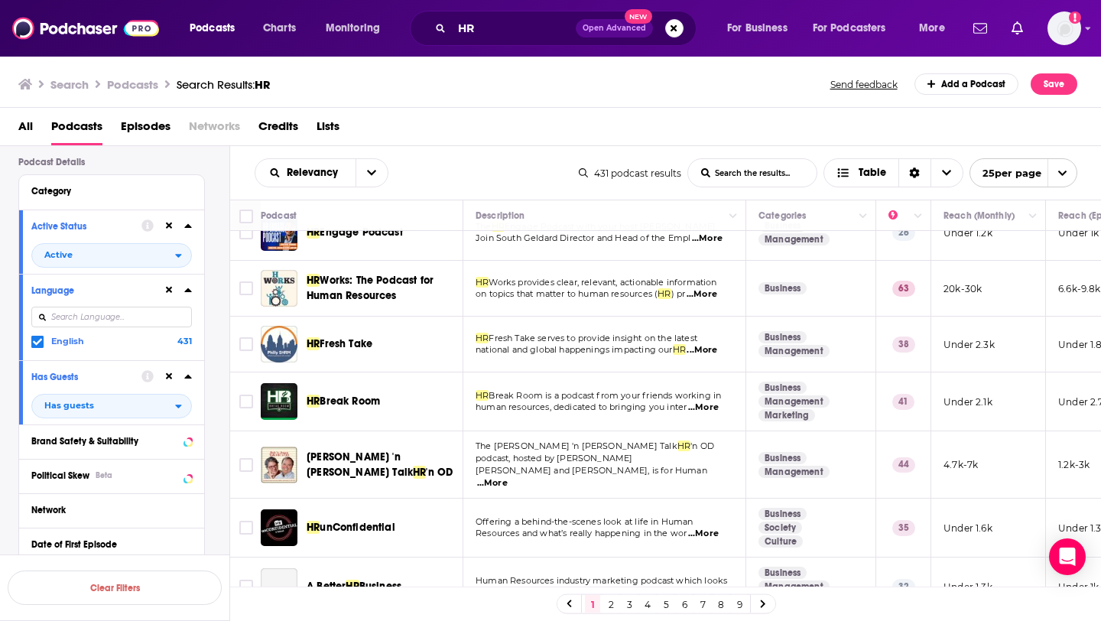
scroll to position [1087, 0]
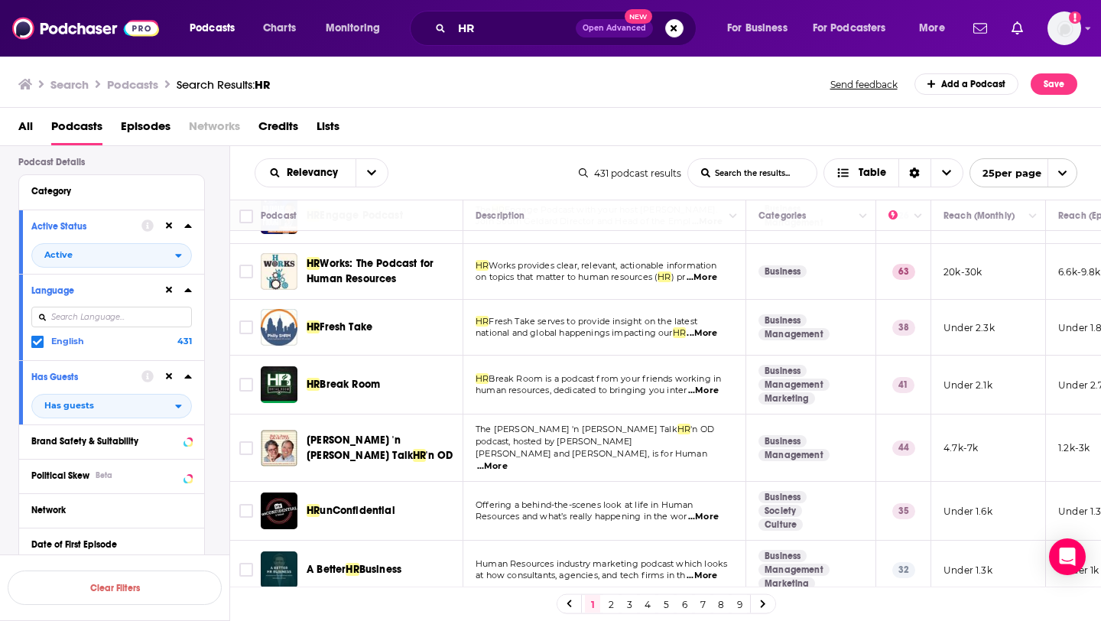
click at [516, 319] on span "Fresh Take serves to provide insight on the latest" at bounding box center [592, 321] width 209 height 11
click at [714, 274] on span "...More" at bounding box center [701, 277] width 31 height 12
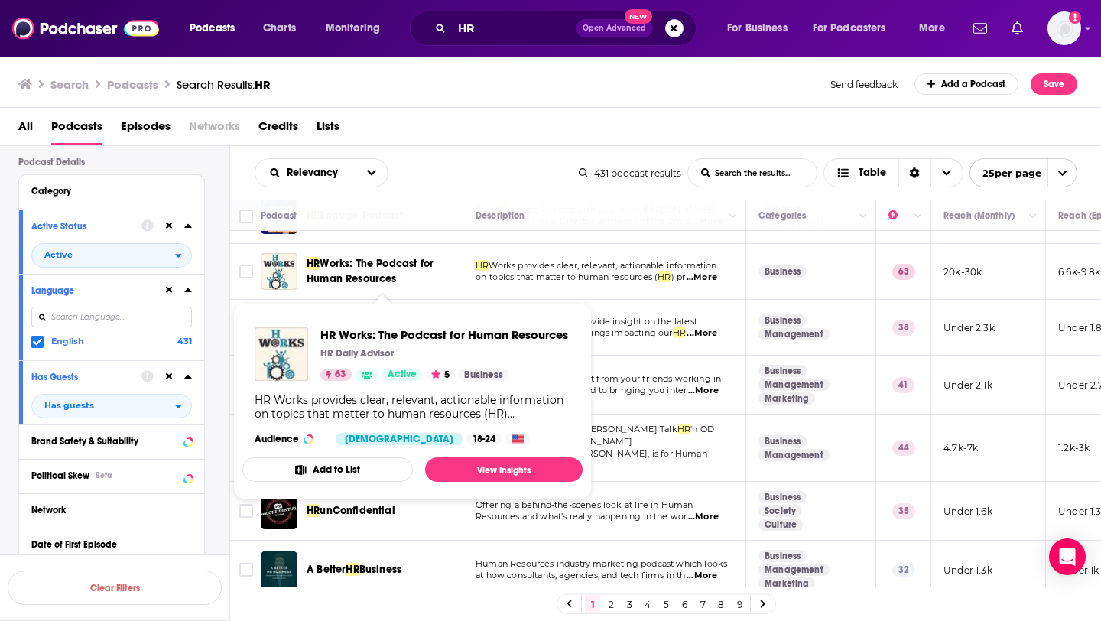
click at [563, 263] on span "Works provides clear, relevant, actionable information" at bounding box center [602, 265] width 228 height 11
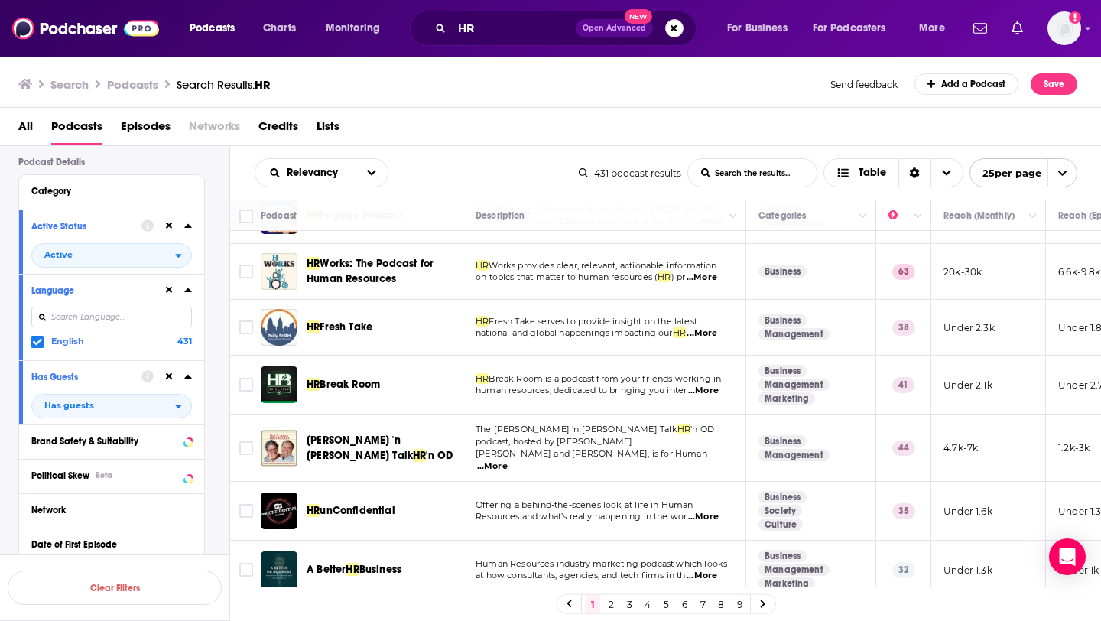
click at [606, 594] on link "2" at bounding box center [610, 604] width 15 height 18
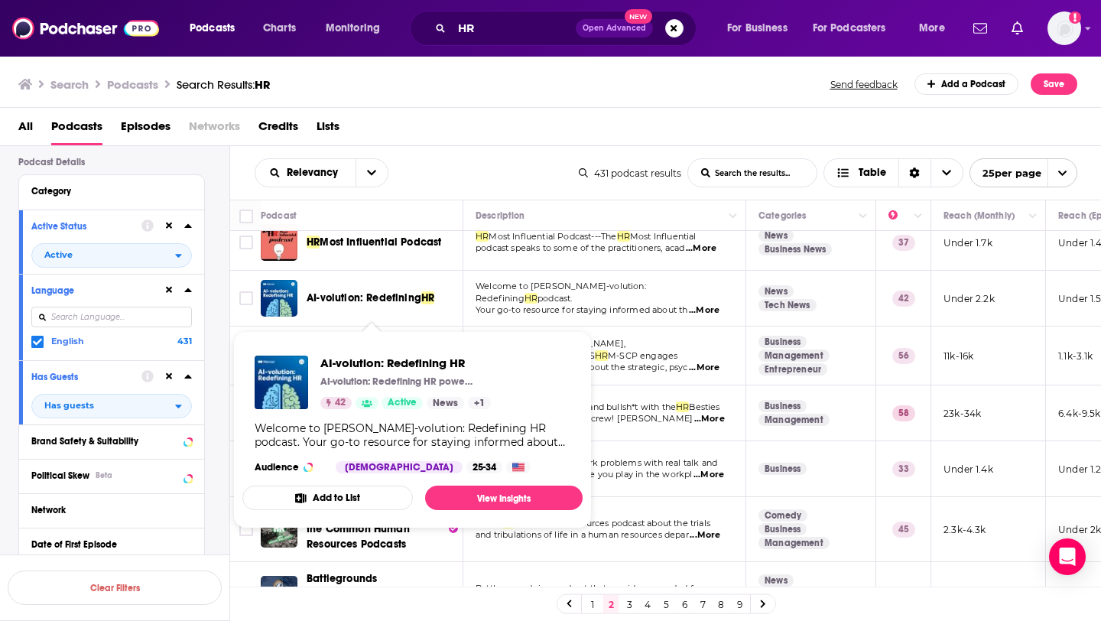
scroll to position [1, 0]
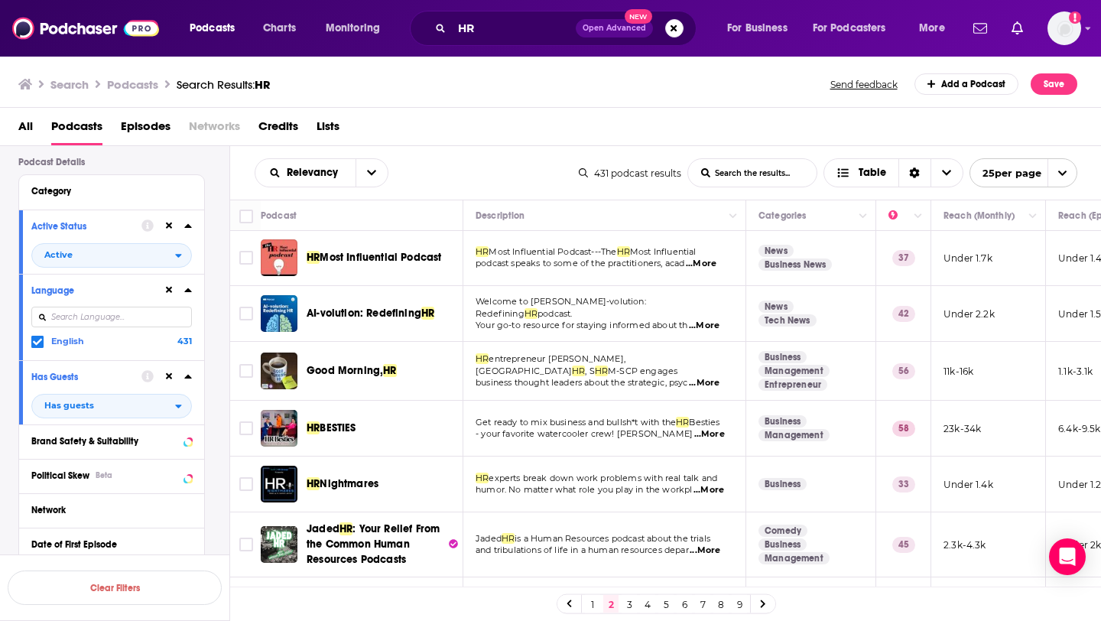
click at [716, 266] on span "...More" at bounding box center [701, 264] width 31 height 12
click at [634, 274] on td "HR Most Influential Podcast---The HR Most Influential podcast speaks to some of…" at bounding box center [604, 258] width 283 height 56
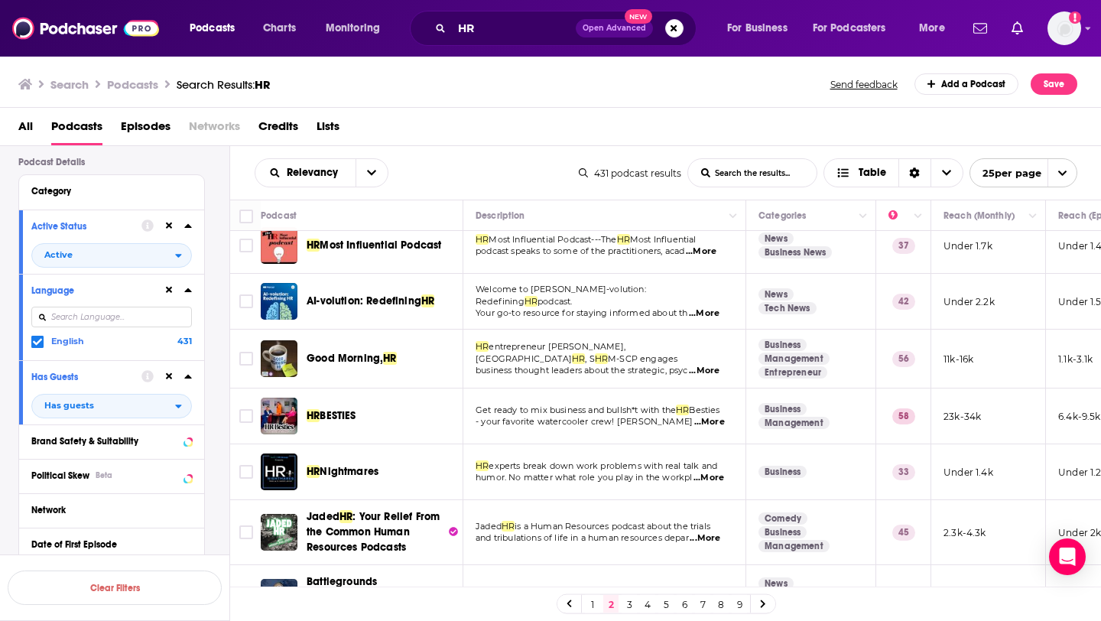
scroll to position [22, 0]
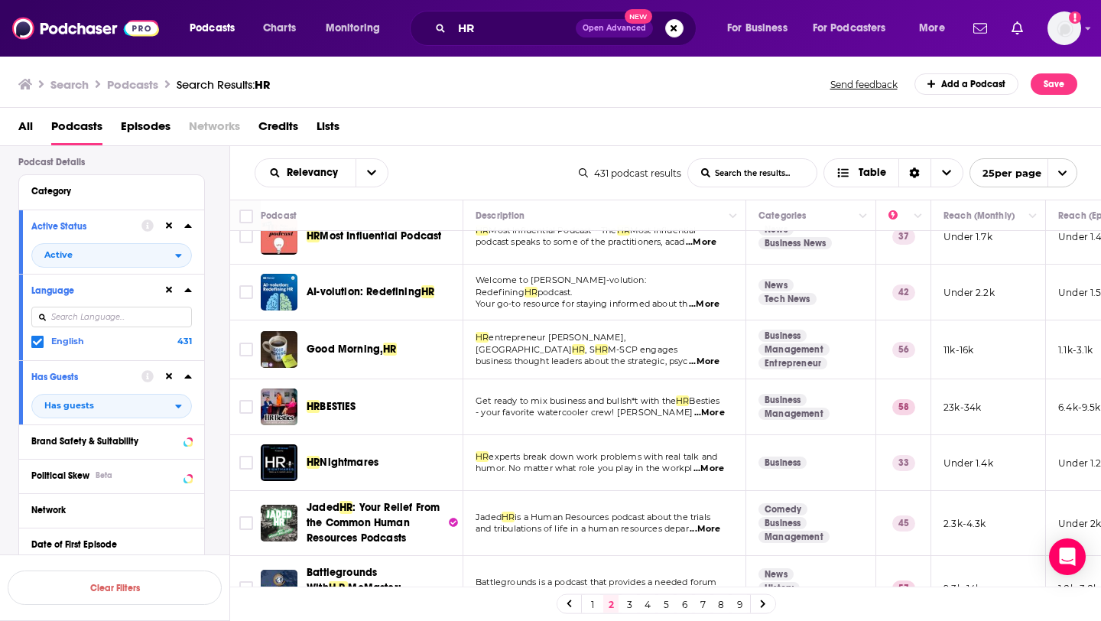
click at [715, 298] on span "...More" at bounding box center [704, 304] width 31 height 12
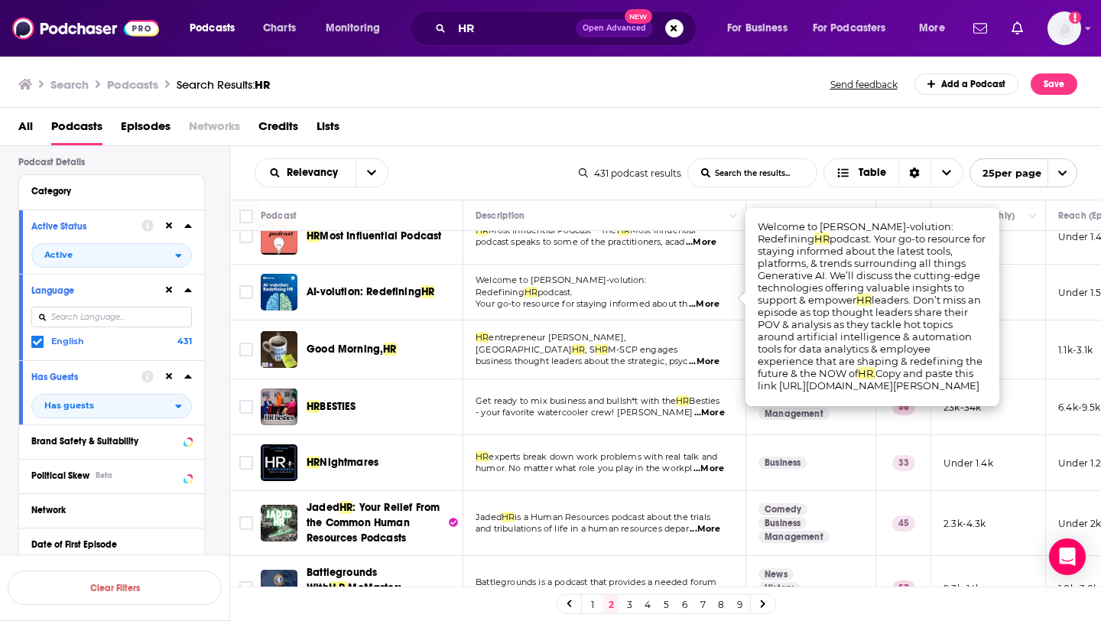
click at [634, 307] on td "Welcome to [PERSON_NAME]-volution: Redefining HR podcast. Your go-to resource f…" at bounding box center [604, 292] width 283 height 56
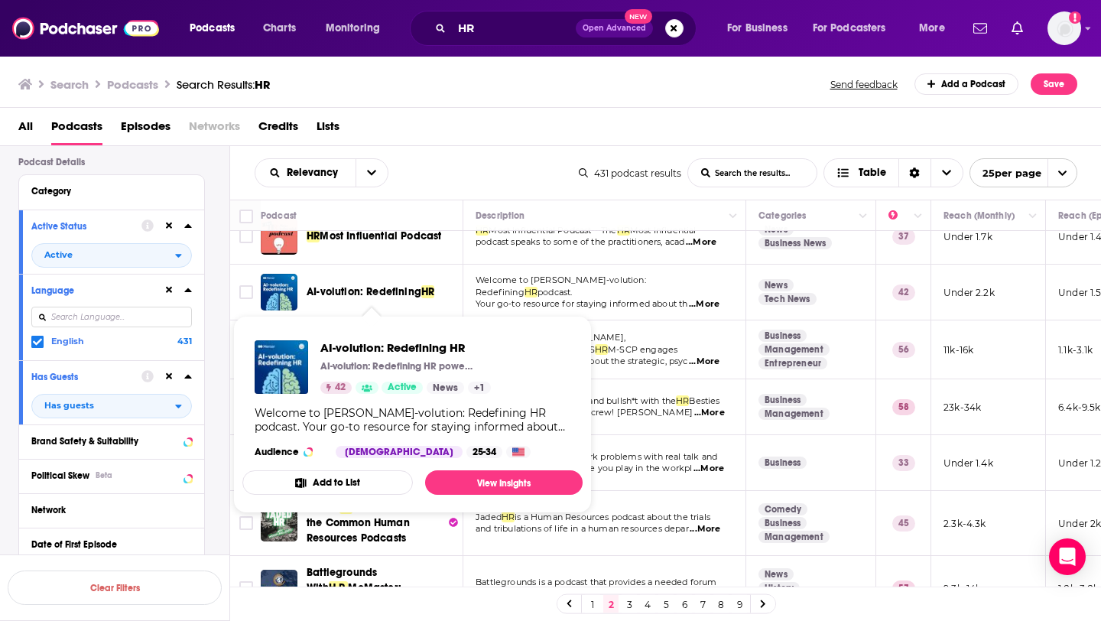
click at [514, 298] on span "Your go-to resource for staying informed about th" at bounding box center [581, 303] width 212 height 11
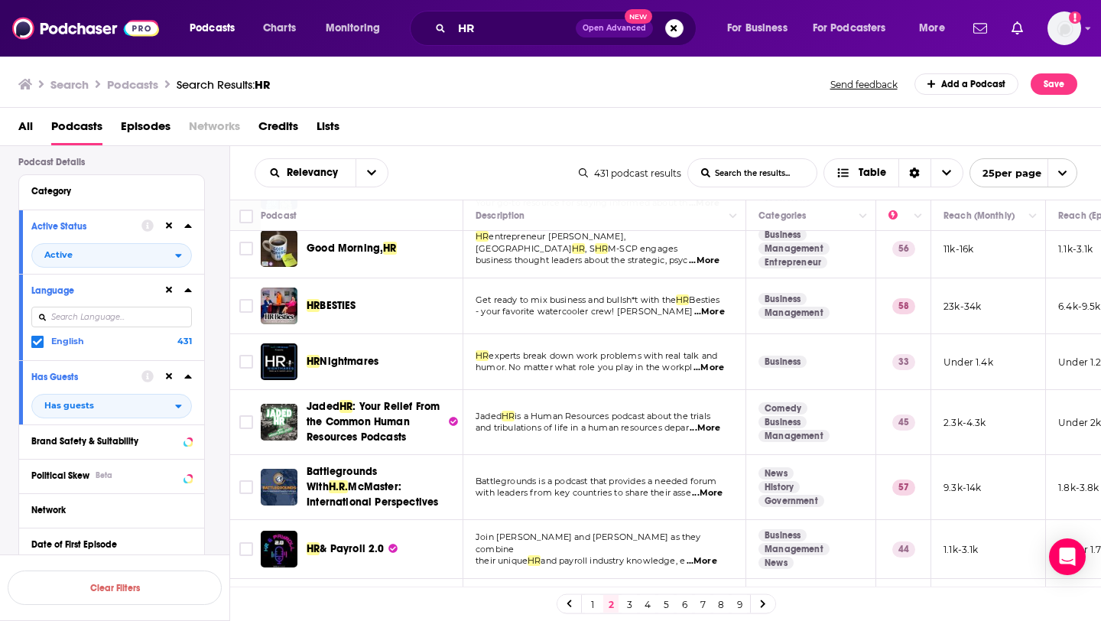
scroll to position [124, 0]
click at [705, 255] on span "...More" at bounding box center [704, 260] width 31 height 12
click at [664, 261] on td "HR entrepreneur [PERSON_NAME], SP HR , S HR M-SCP engages business thought lead…" at bounding box center [604, 248] width 283 height 59
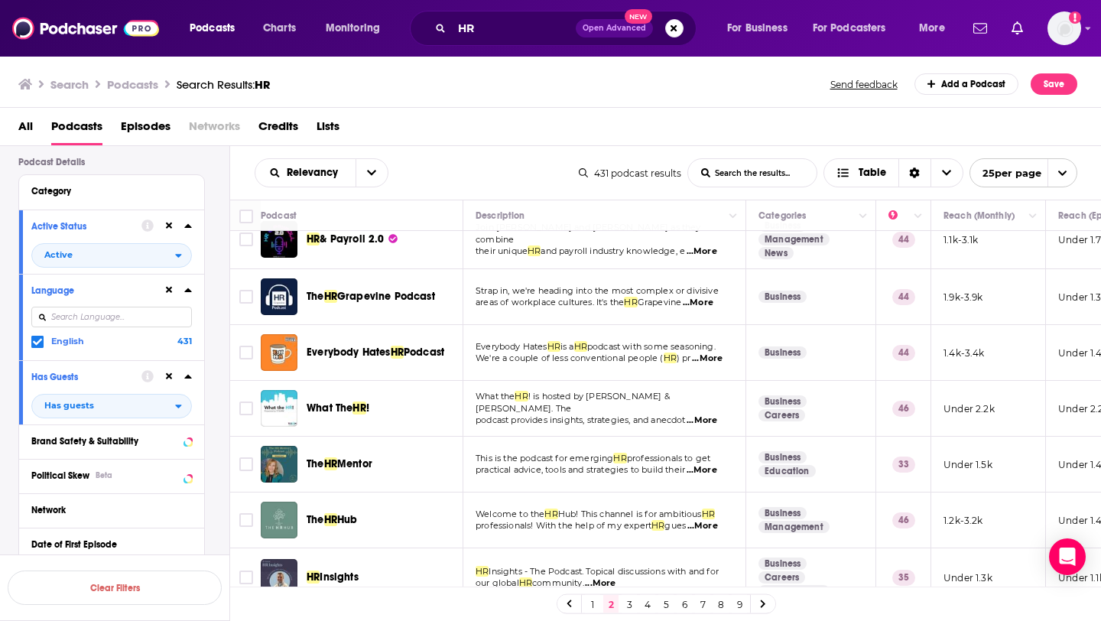
scroll to position [434, 0]
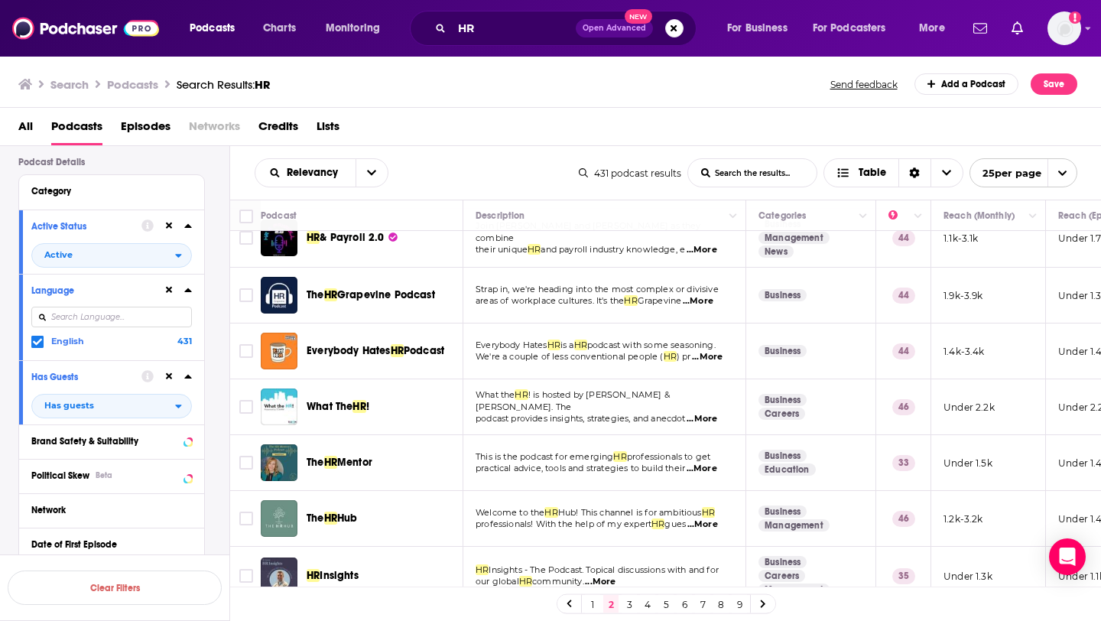
click at [712, 359] on span "...More" at bounding box center [707, 357] width 31 height 12
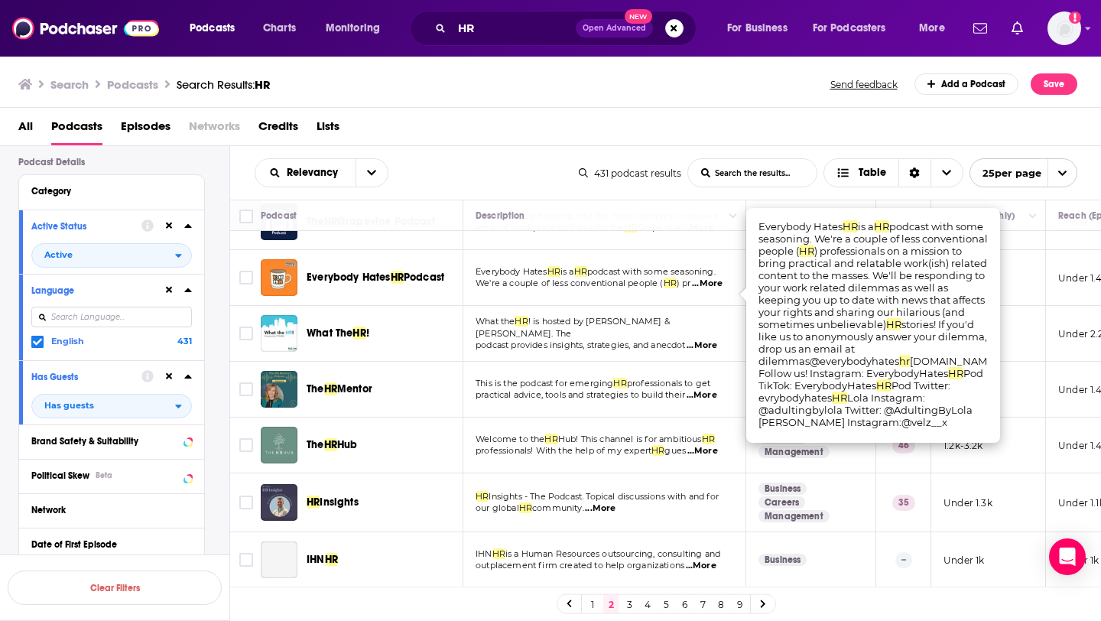
scroll to position [514, 0]
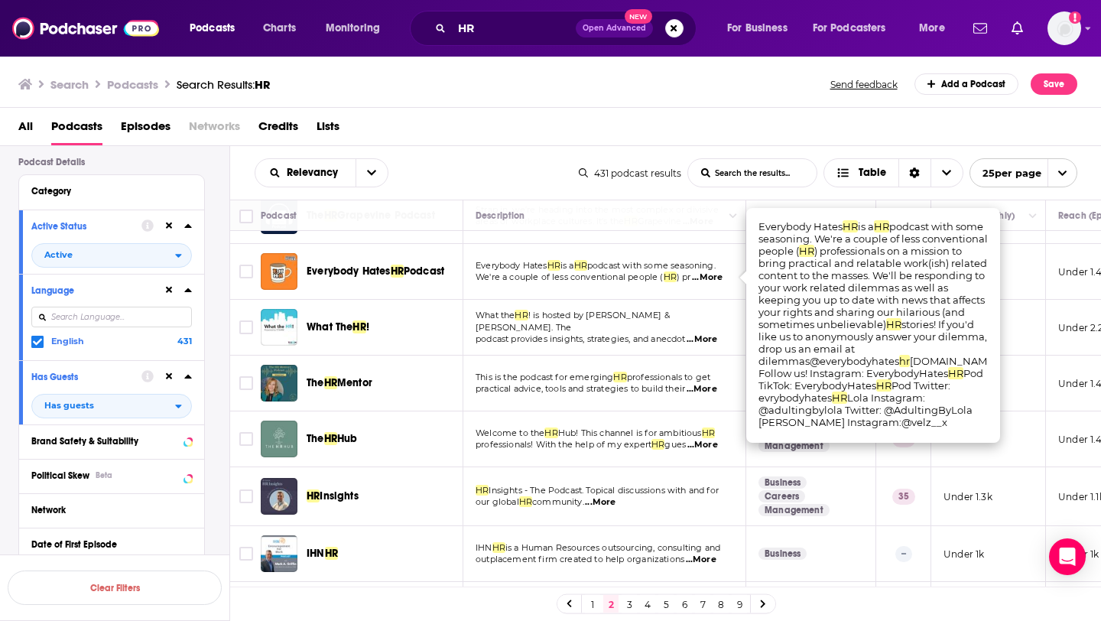
click at [577, 333] on span "podcast provides insights, strategies, and anecdot" at bounding box center [580, 338] width 210 height 11
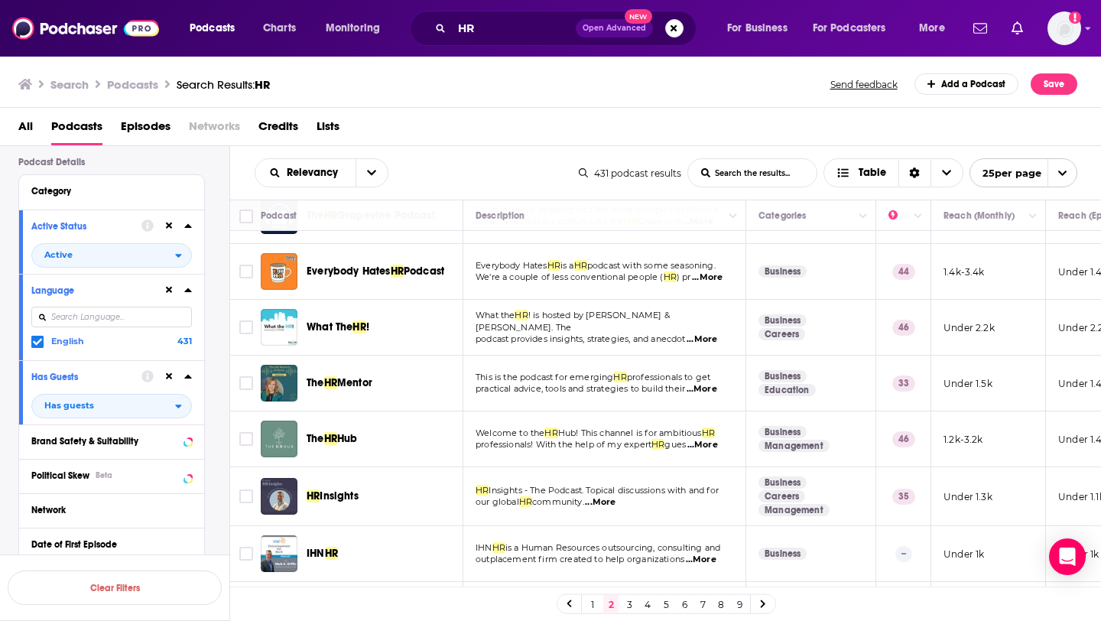
click at [706, 334] on span "...More" at bounding box center [701, 339] width 31 height 12
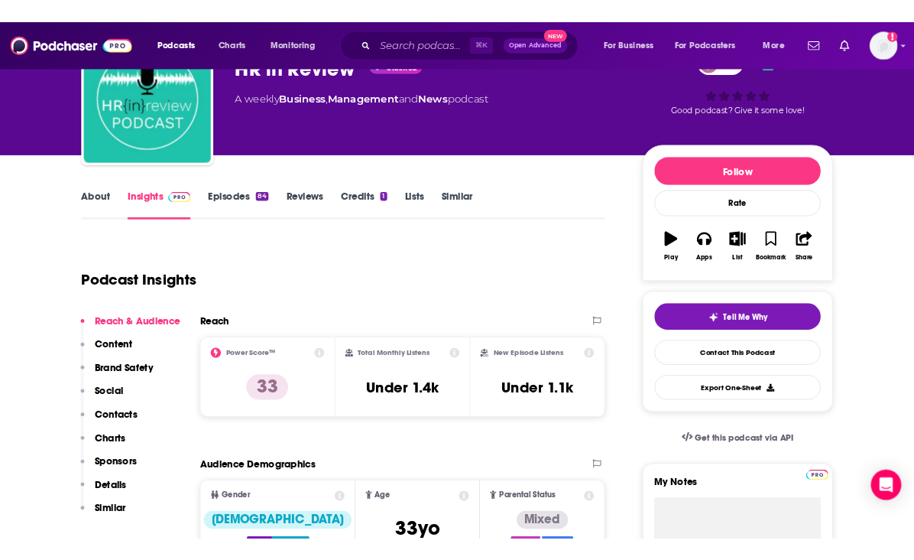
scroll to position [104, 0]
